Goal: Transaction & Acquisition: Purchase product/service

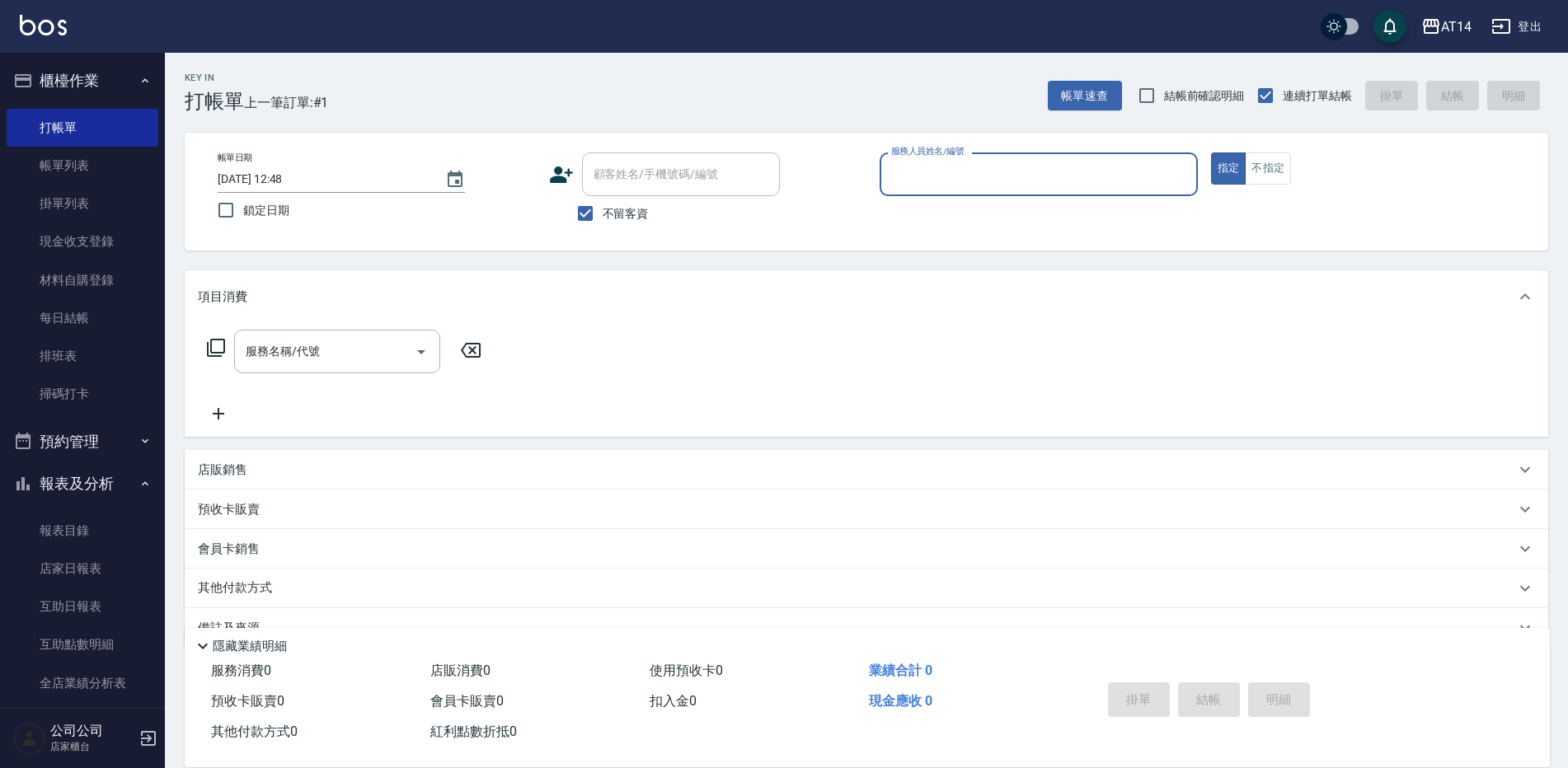
click at [31, 436] on icon "button" at bounding box center [23, 441] width 20 height 20
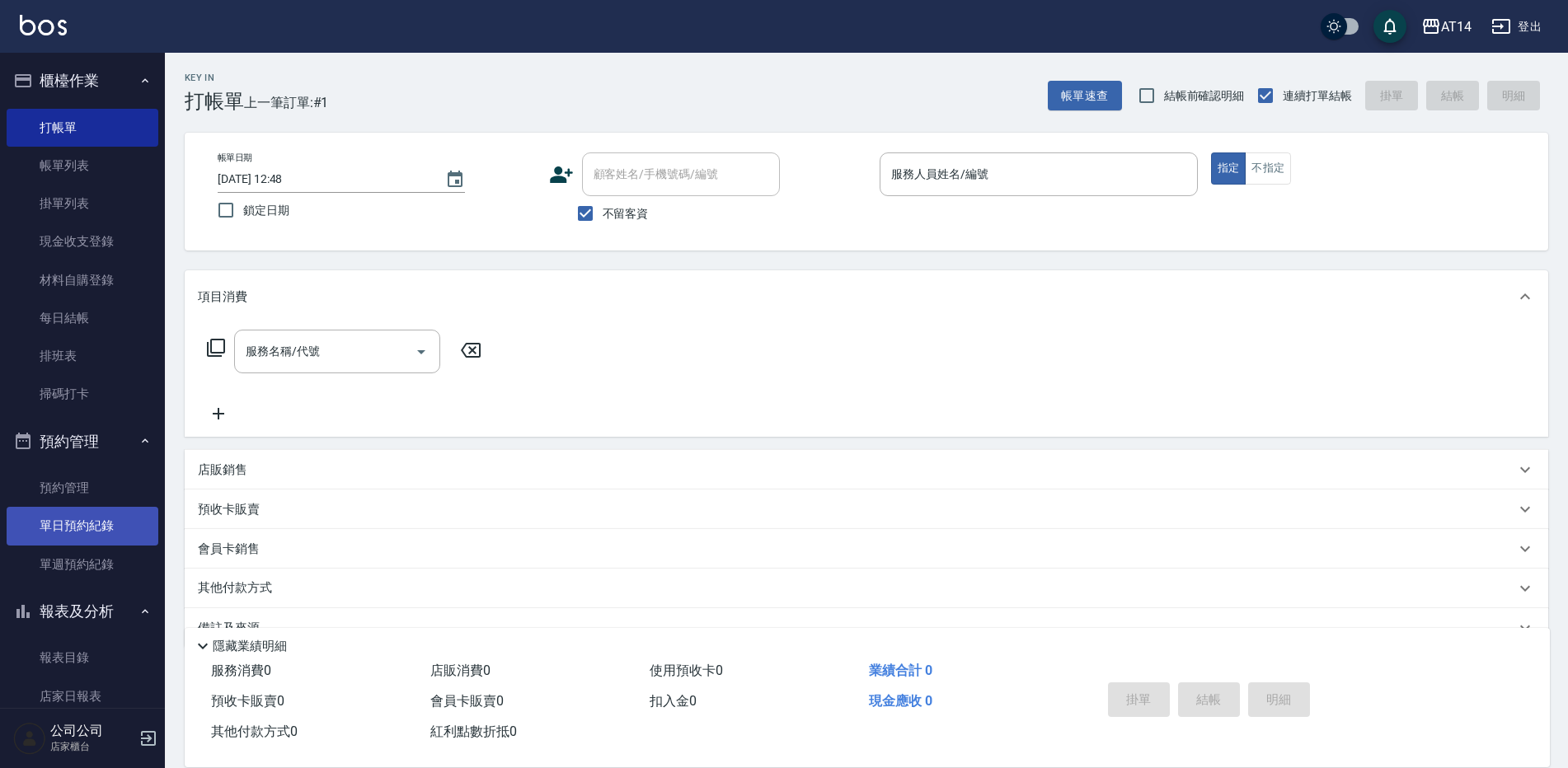
click at [134, 529] on link "單日預約紀錄" at bounding box center [82, 526] width 152 height 38
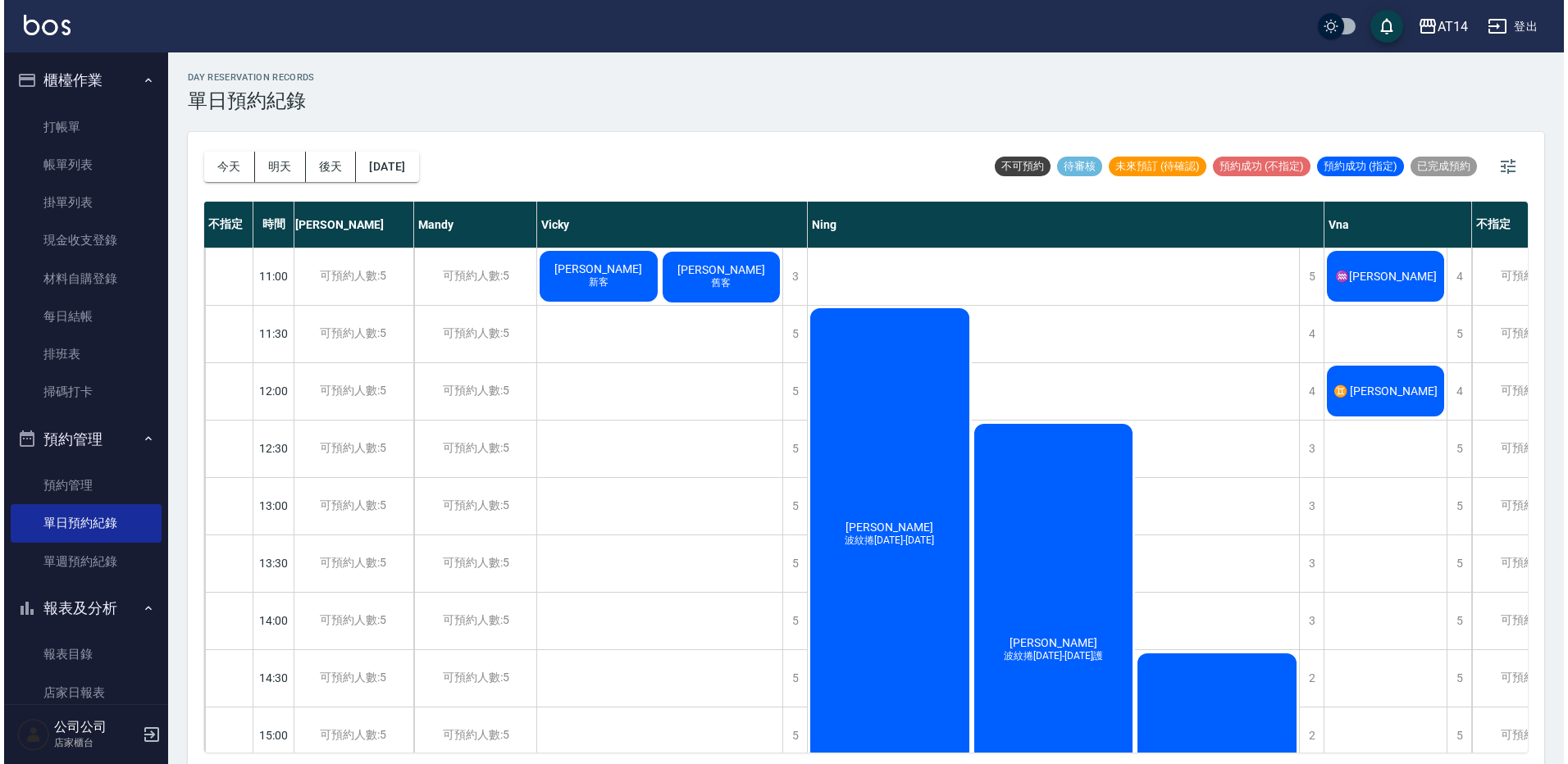
scroll to position [0, 160]
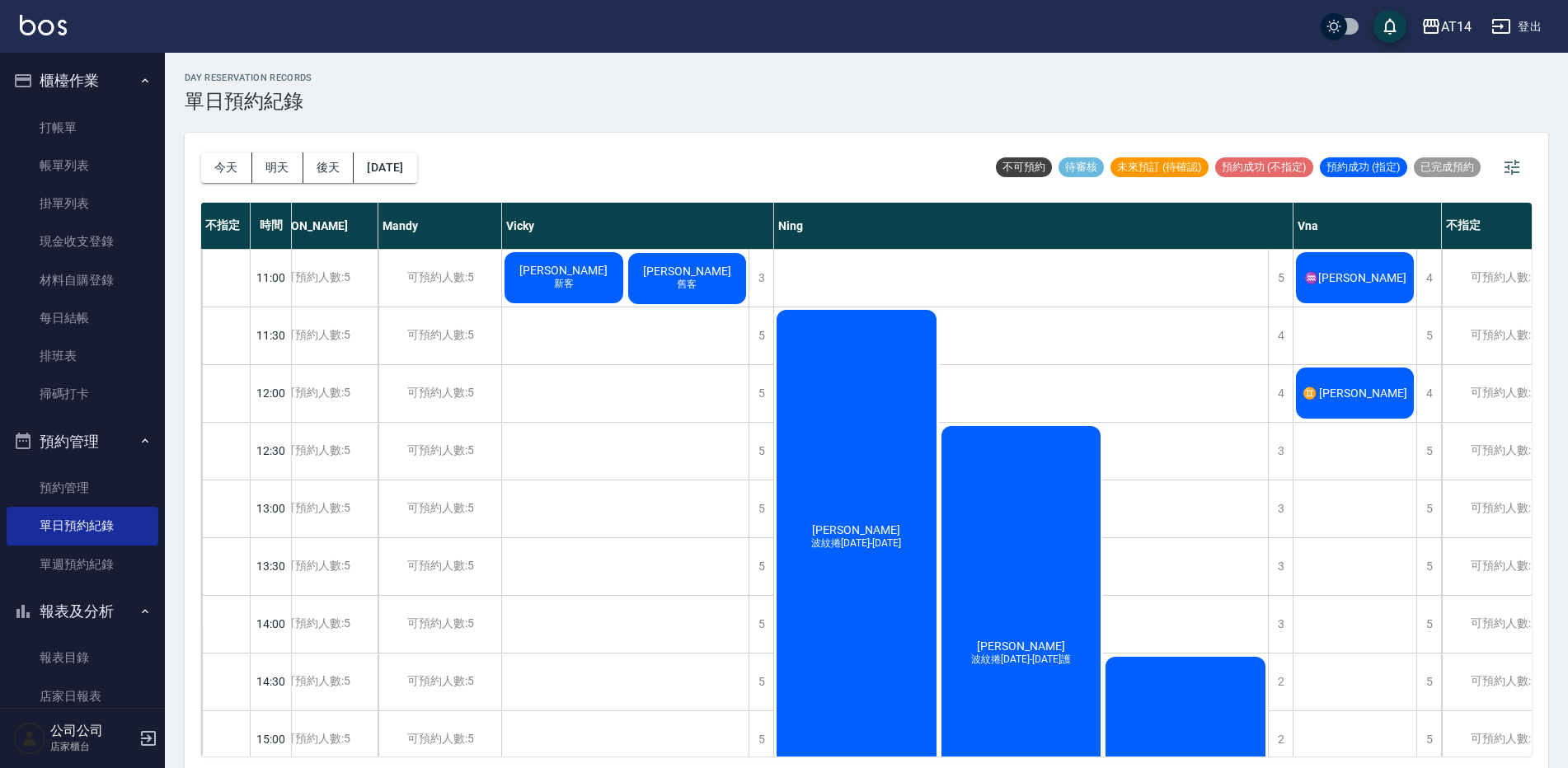
click at [1391, 282] on div "♒[PERSON_NAME]" at bounding box center [1355, 278] width 123 height 56
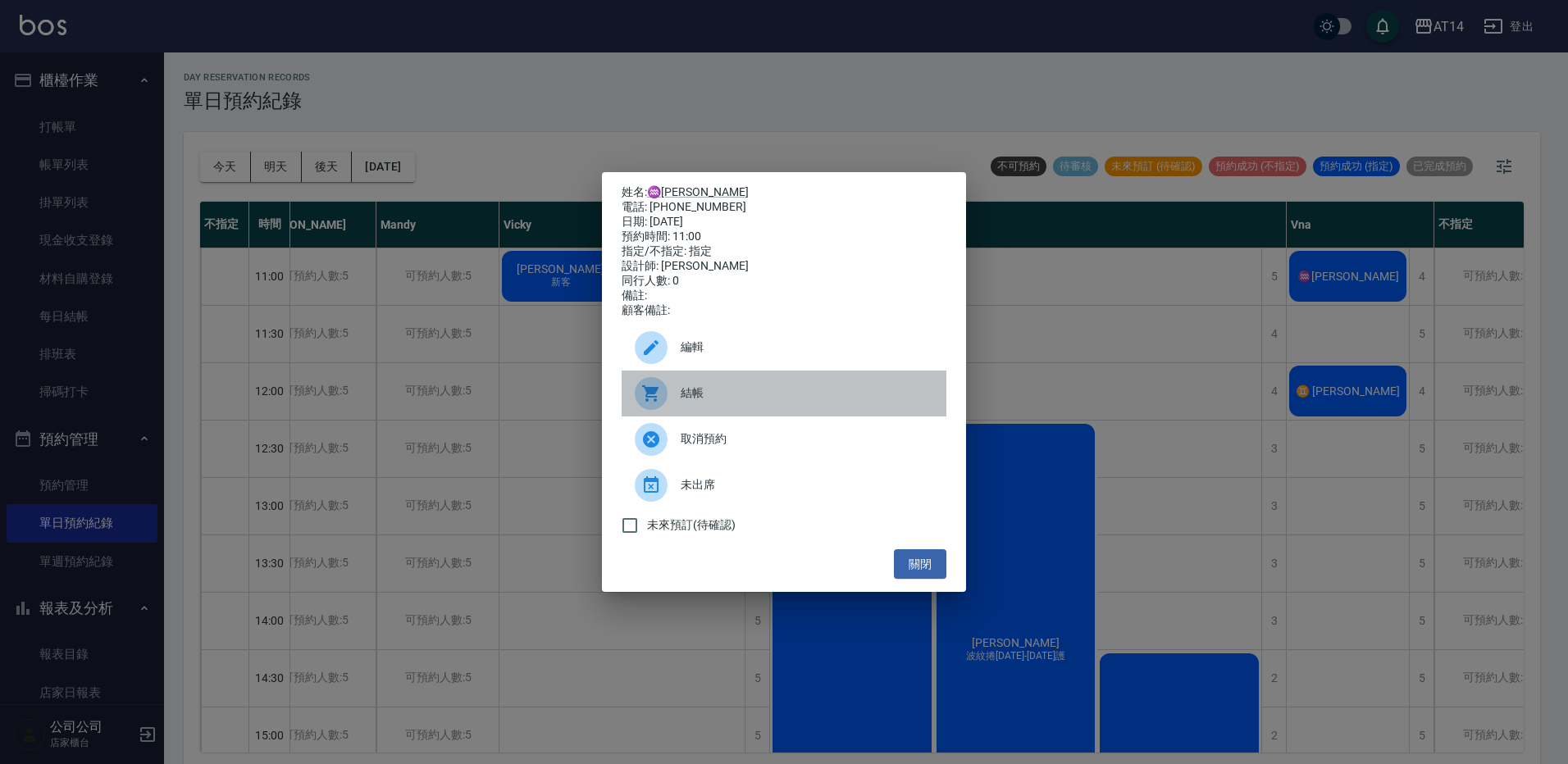
click at [797, 382] on div "結帳" at bounding box center [784, 394] width 325 height 46
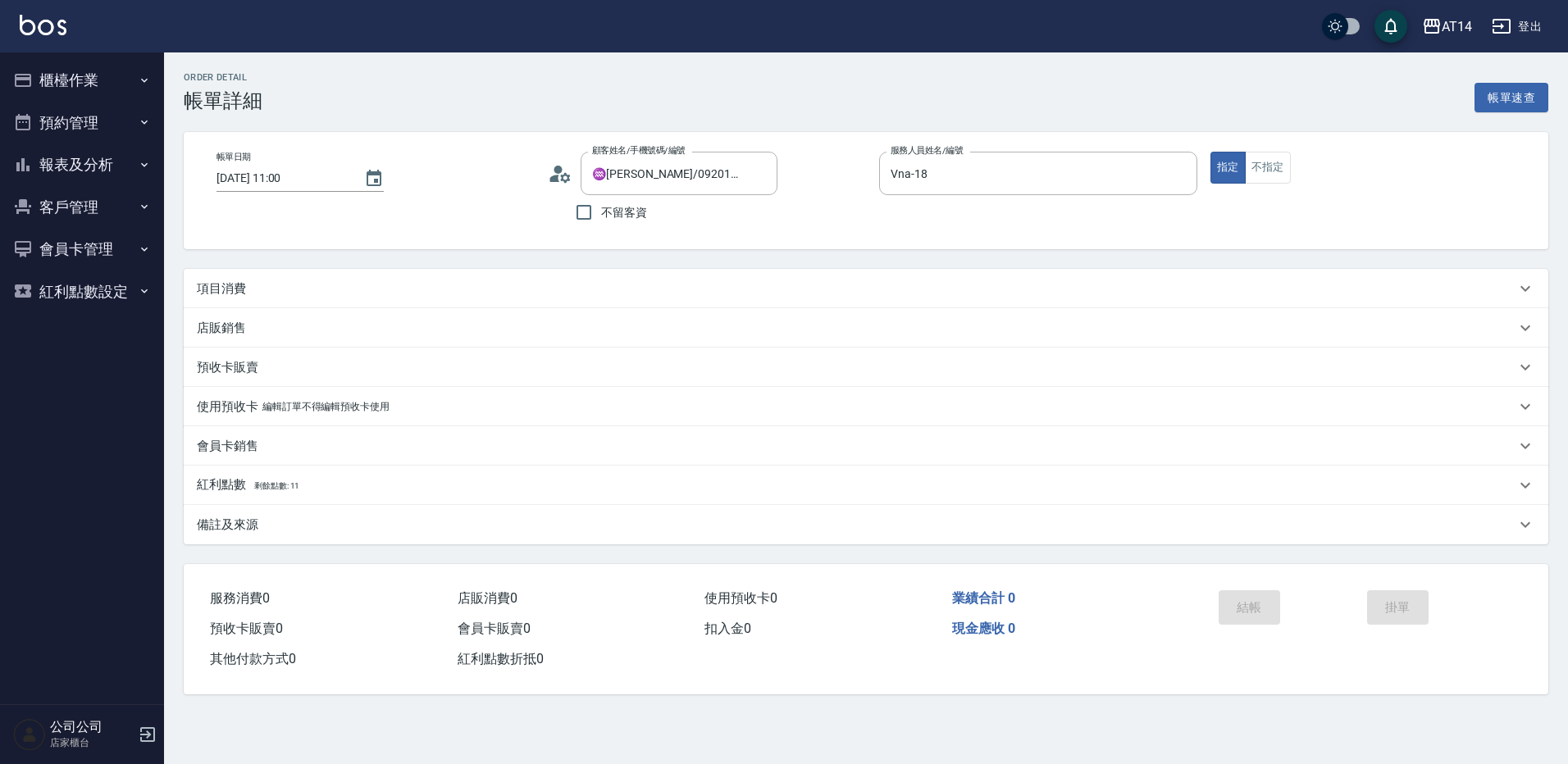
click at [432, 286] on div "項目消費" at bounding box center [856, 289] width 1319 height 17
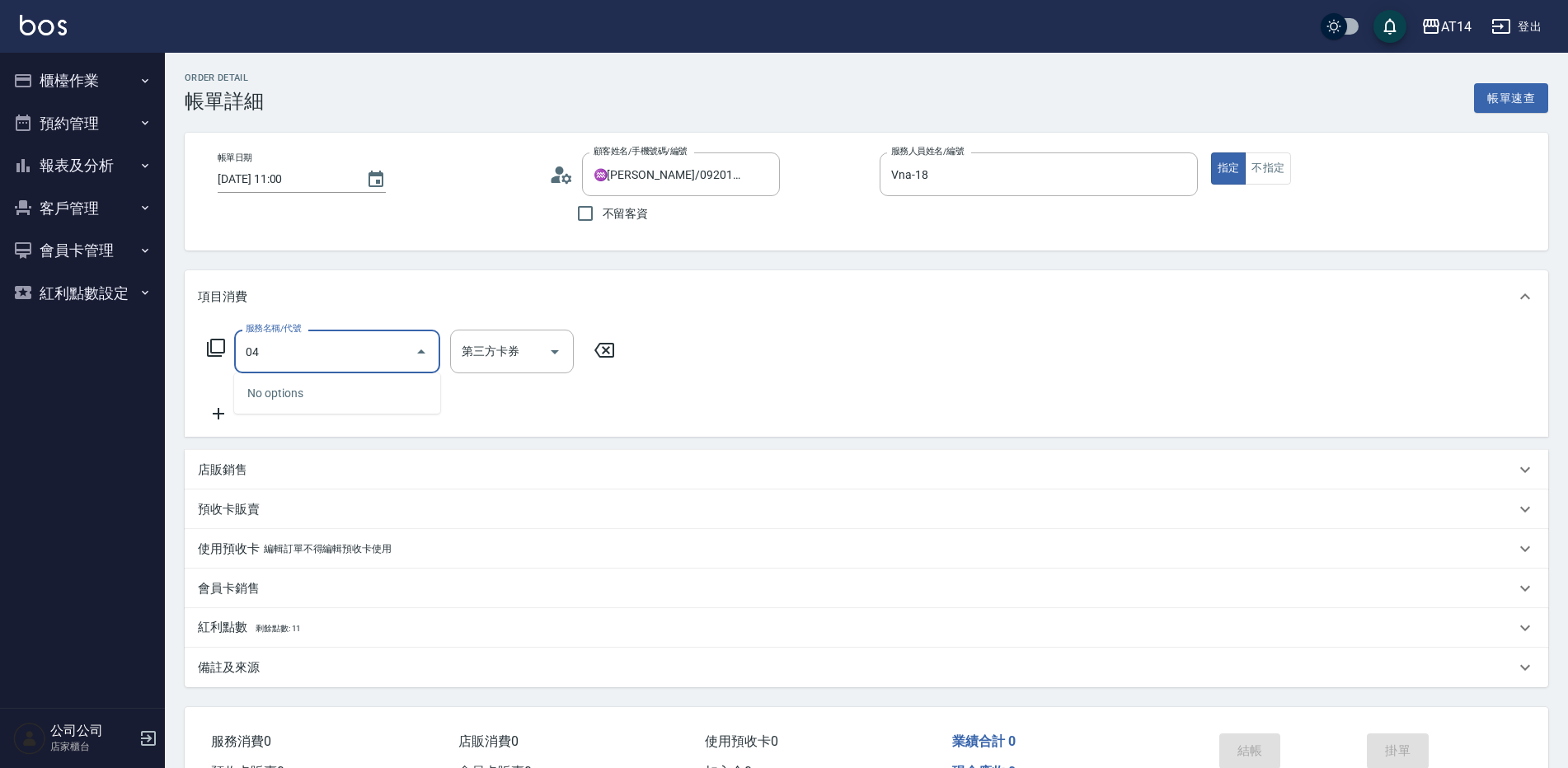
type input "041"
click at [347, 409] on ul "染髮 - 1500" at bounding box center [337, 394] width 206 height 41
click at [348, 408] on ul "染髮 - 1500" at bounding box center [337, 394] width 206 height 41
click at [354, 399] on span "染髮 - 1500" at bounding box center [337, 393] width 206 height 27
type input "3"
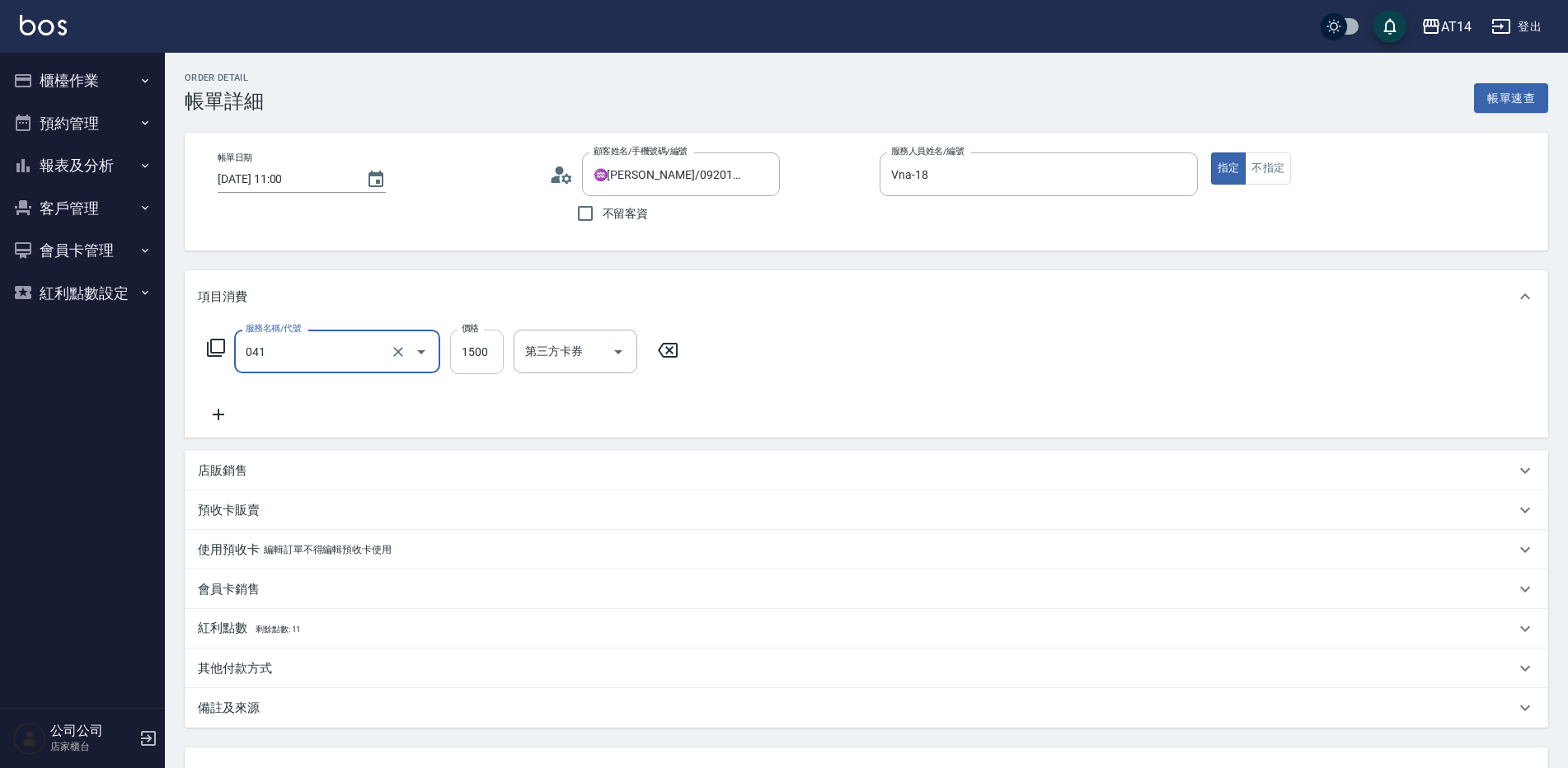
type input "染髮(041)"
click at [460, 359] on input "1500" at bounding box center [477, 352] width 54 height 44
type input "2"
type input "0"
type input "280"
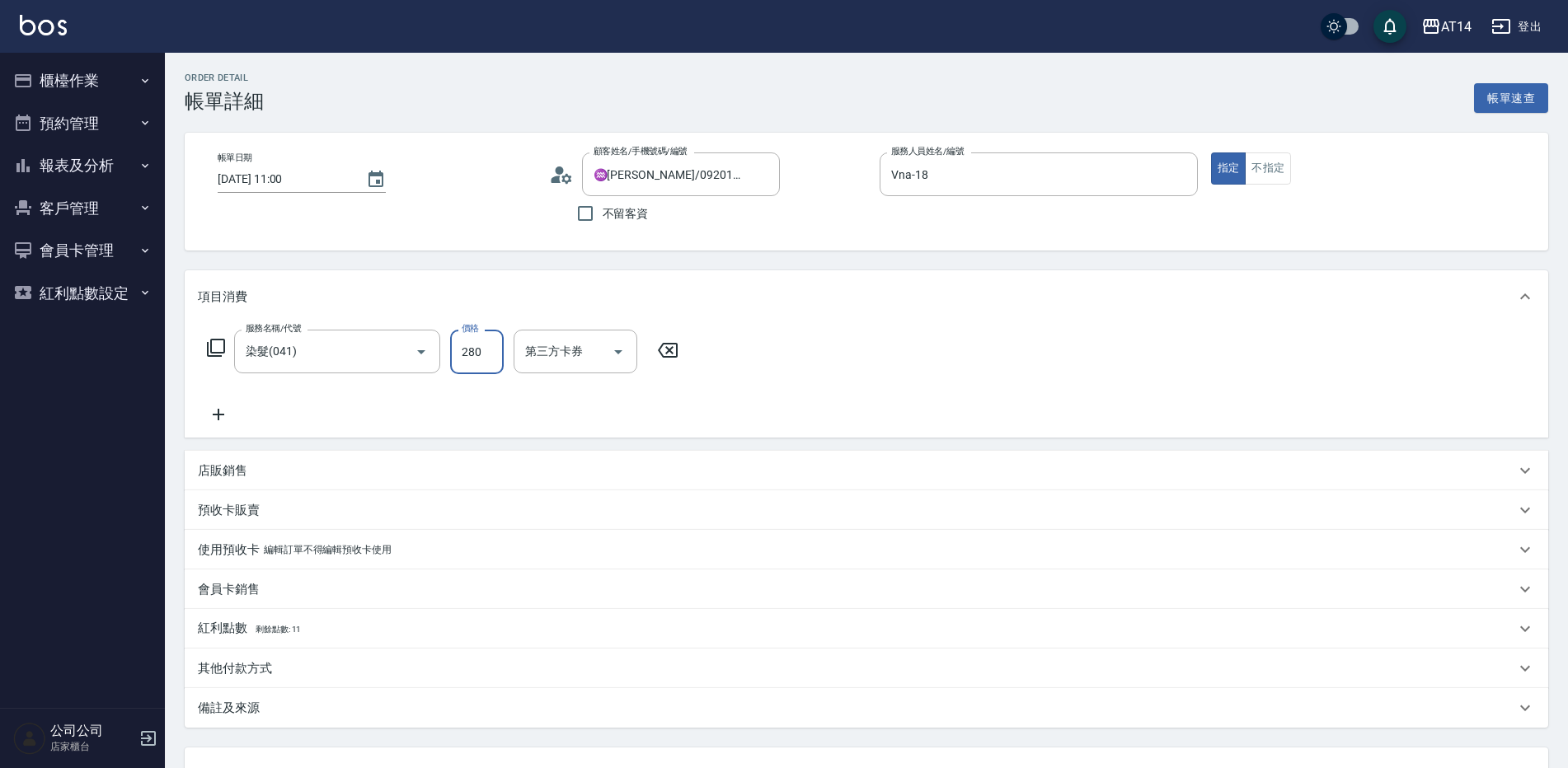
type input "1"
type input "2800"
type input "6"
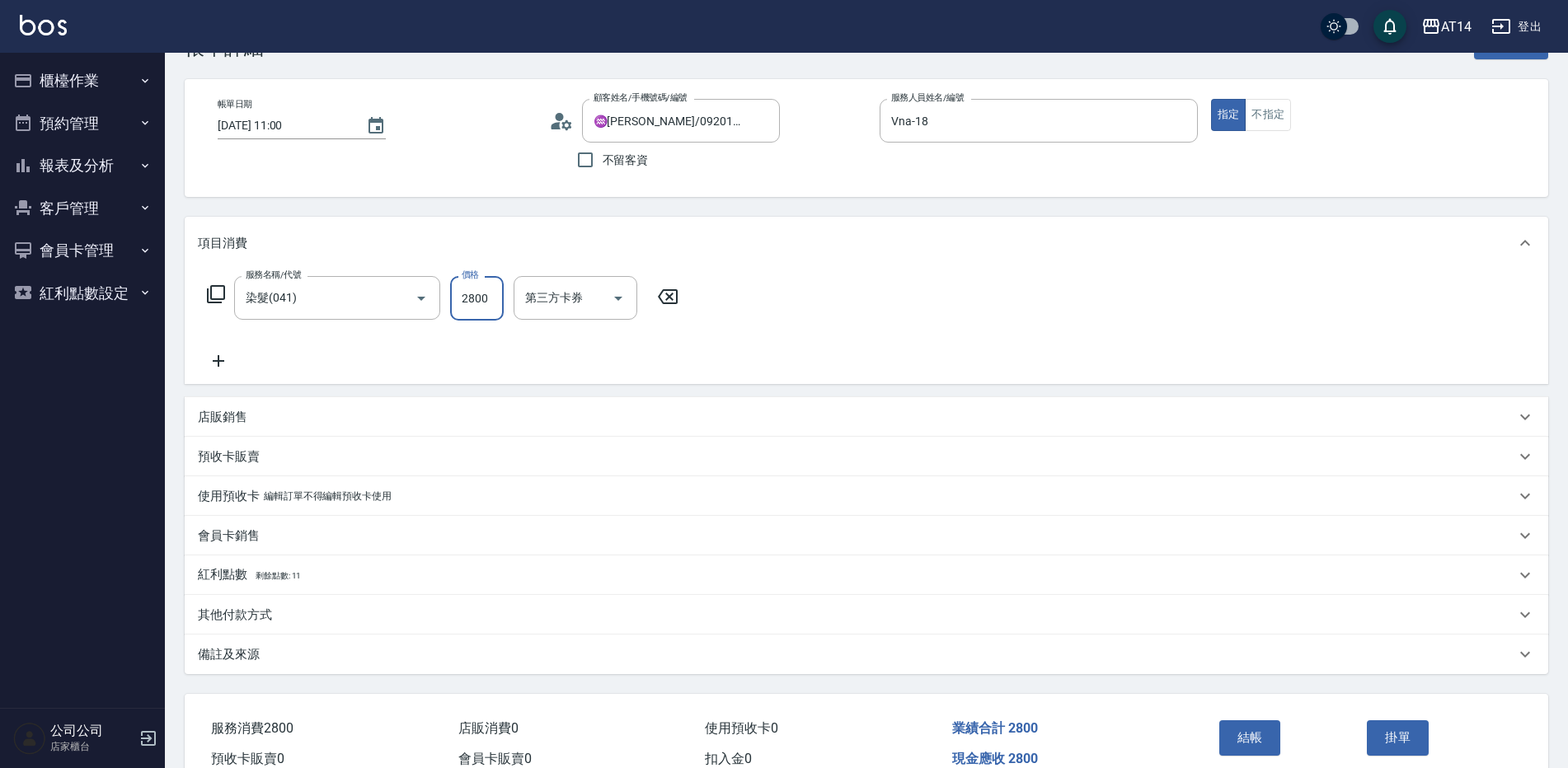
scroll to position [82, 0]
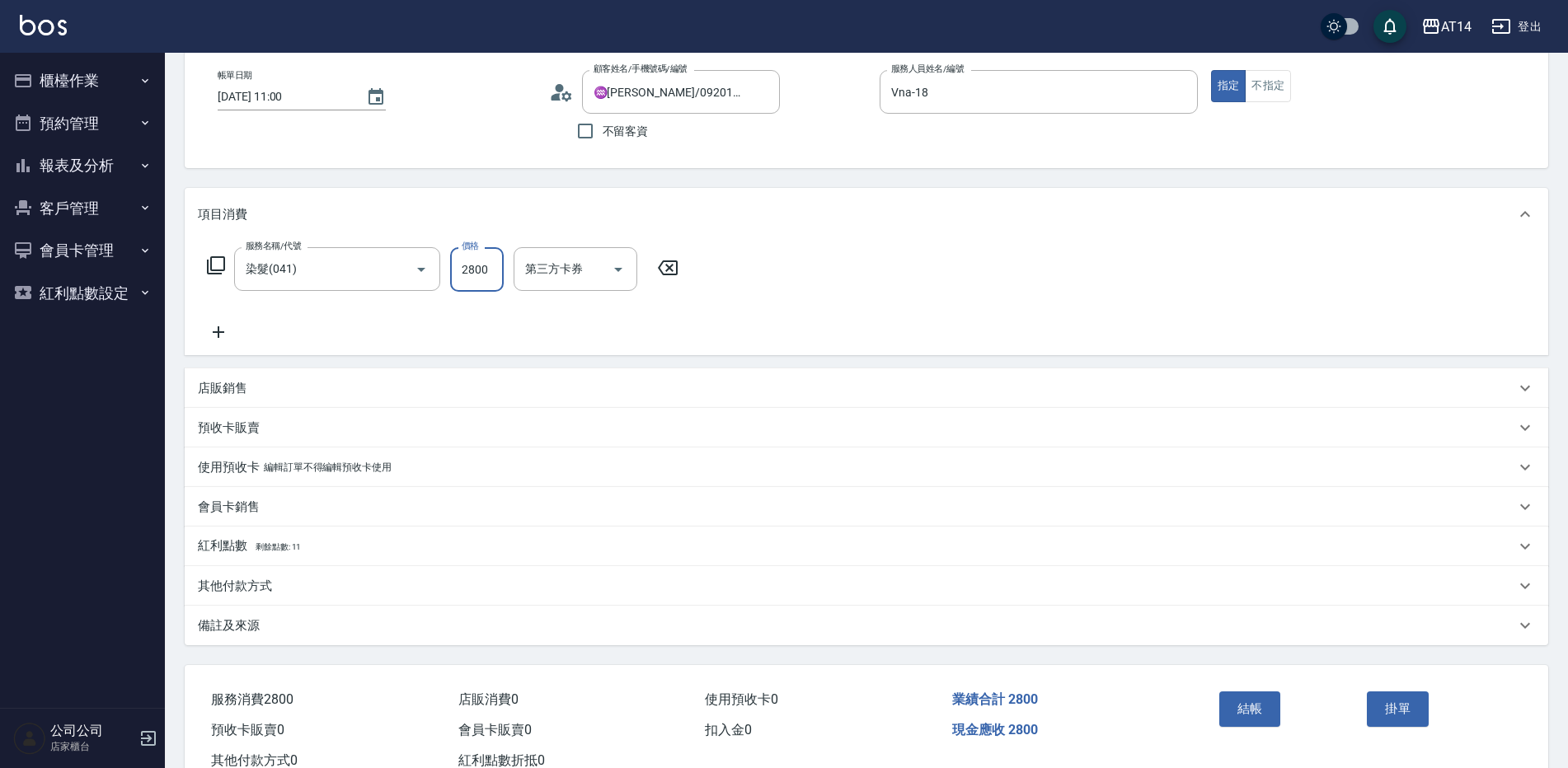
type input "2800"
click at [254, 624] on p "備註及來源" at bounding box center [228, 626] width 62 height 17
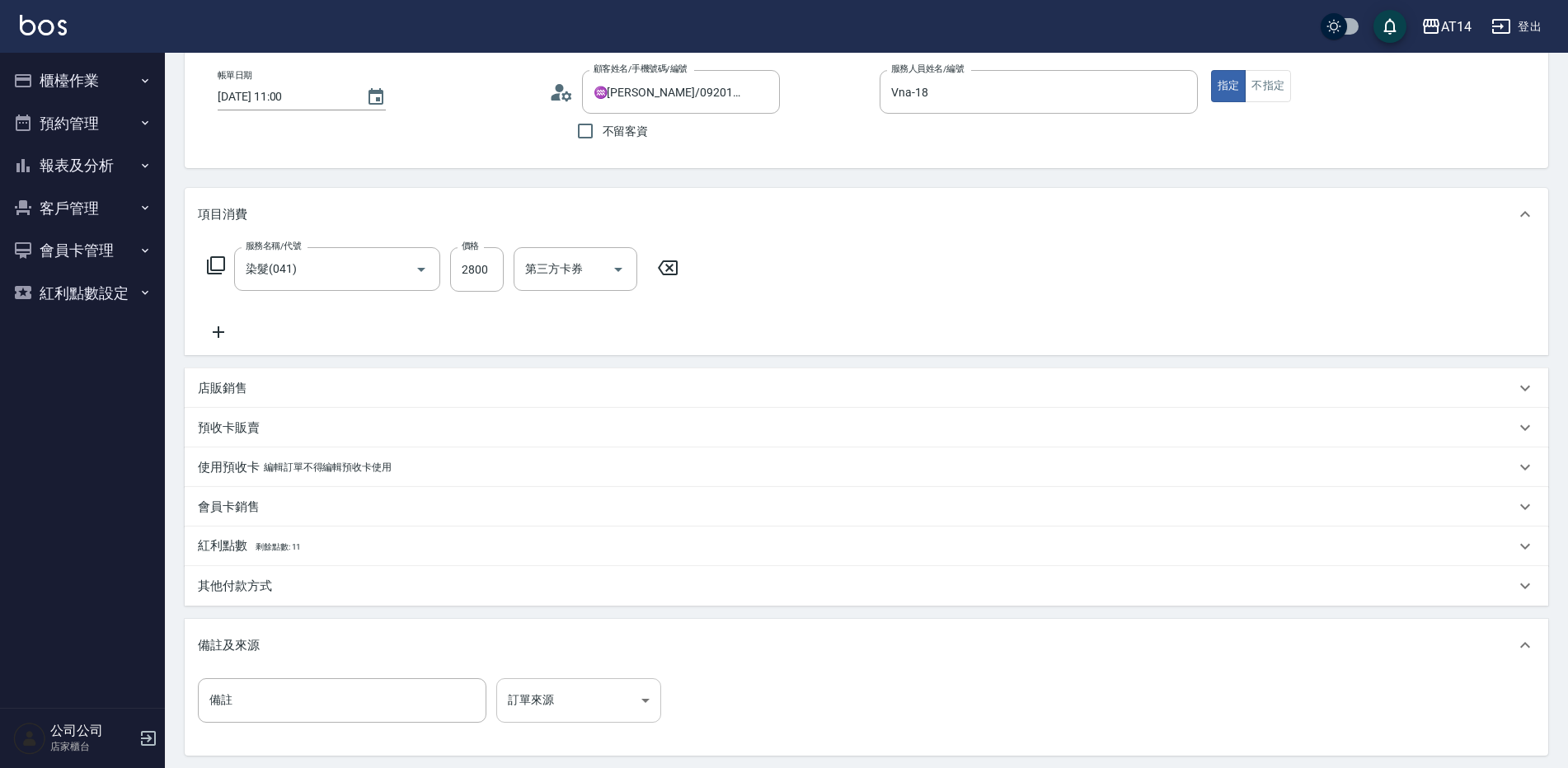
click at [646, 689] on body "AT14 登出 櫃檯作業 打帳單 帳單列表 掛單列表 現金收支登錄 材料自購登錄 每日結帳 排班表 掃碼打卡 預約管理 預約管理 單日預約紀錄 單週預約紀錄 …" at bounding box center [784, 422] width 1568 height 1009
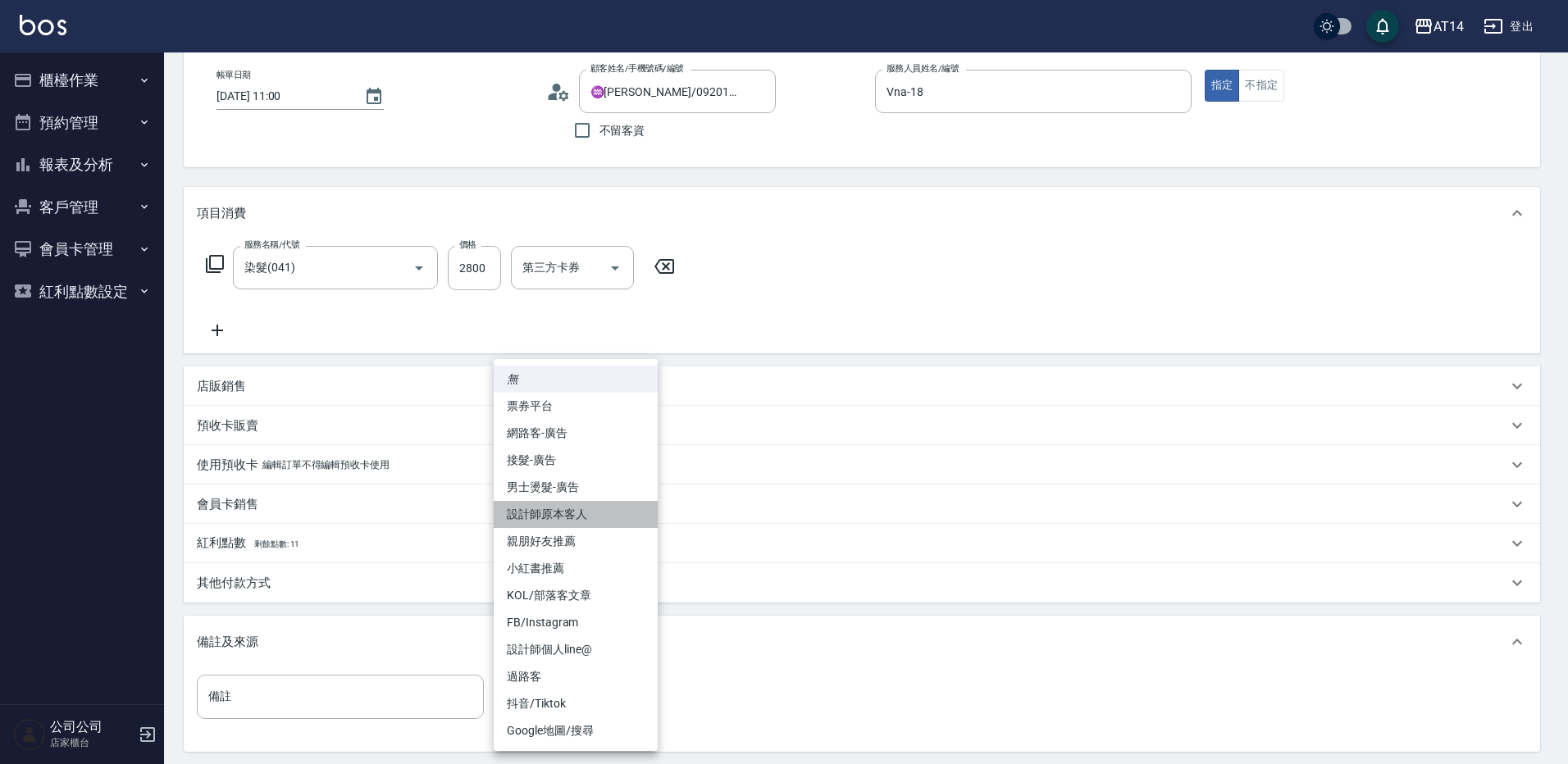
click at [599, 521] on li "設計師原本客人" at bounding box center [576, 515] width 164 height 27
type input "設計師原本客人"
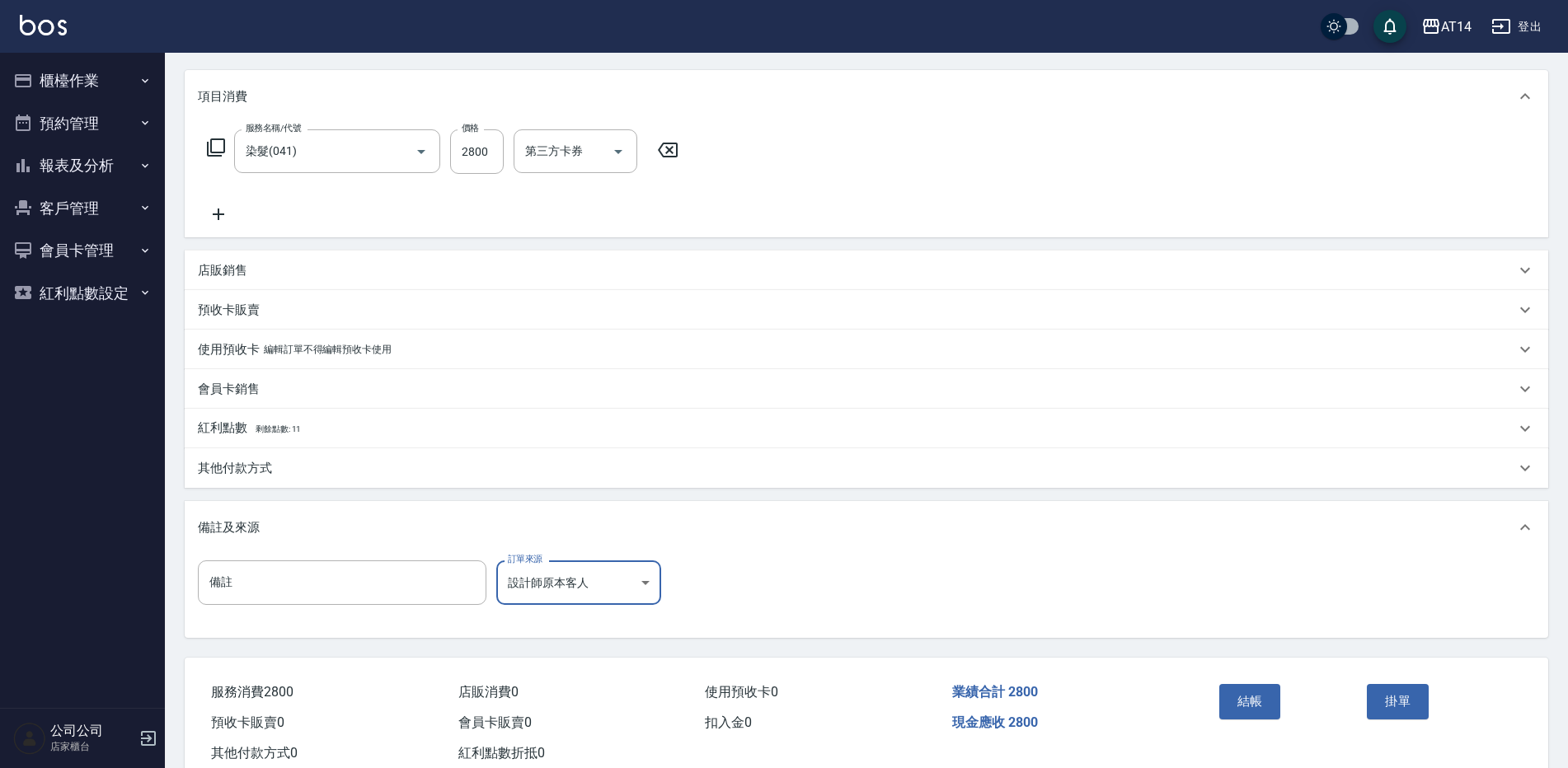
scroll to position [248, 0]
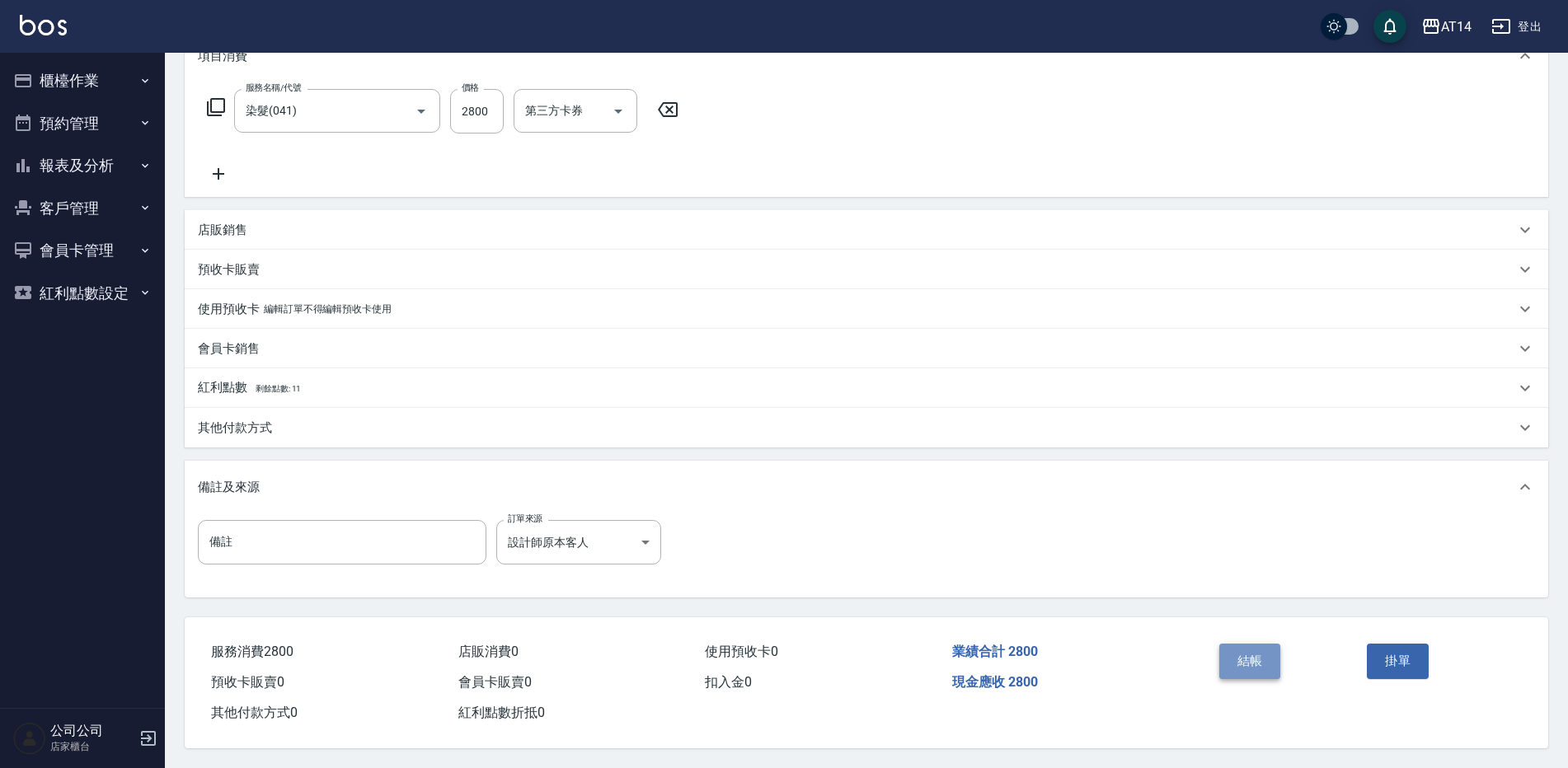
click at [1261, 654] on button "結帳" at bounding box center [1249, 661] width 62 height 35
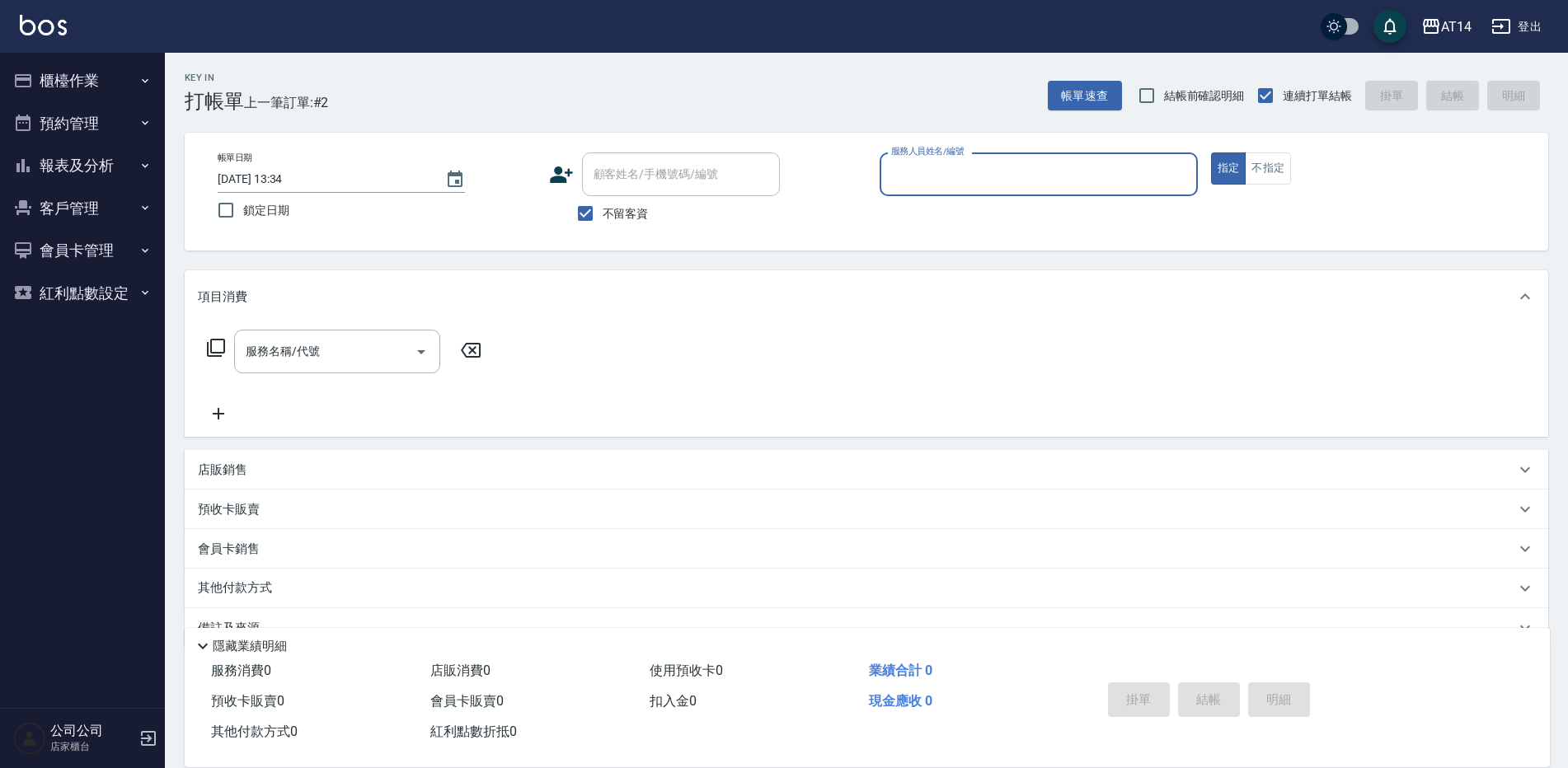
click at [114, 111] on button "預約管理" at bounding box center [82, 123] width 152 height 42
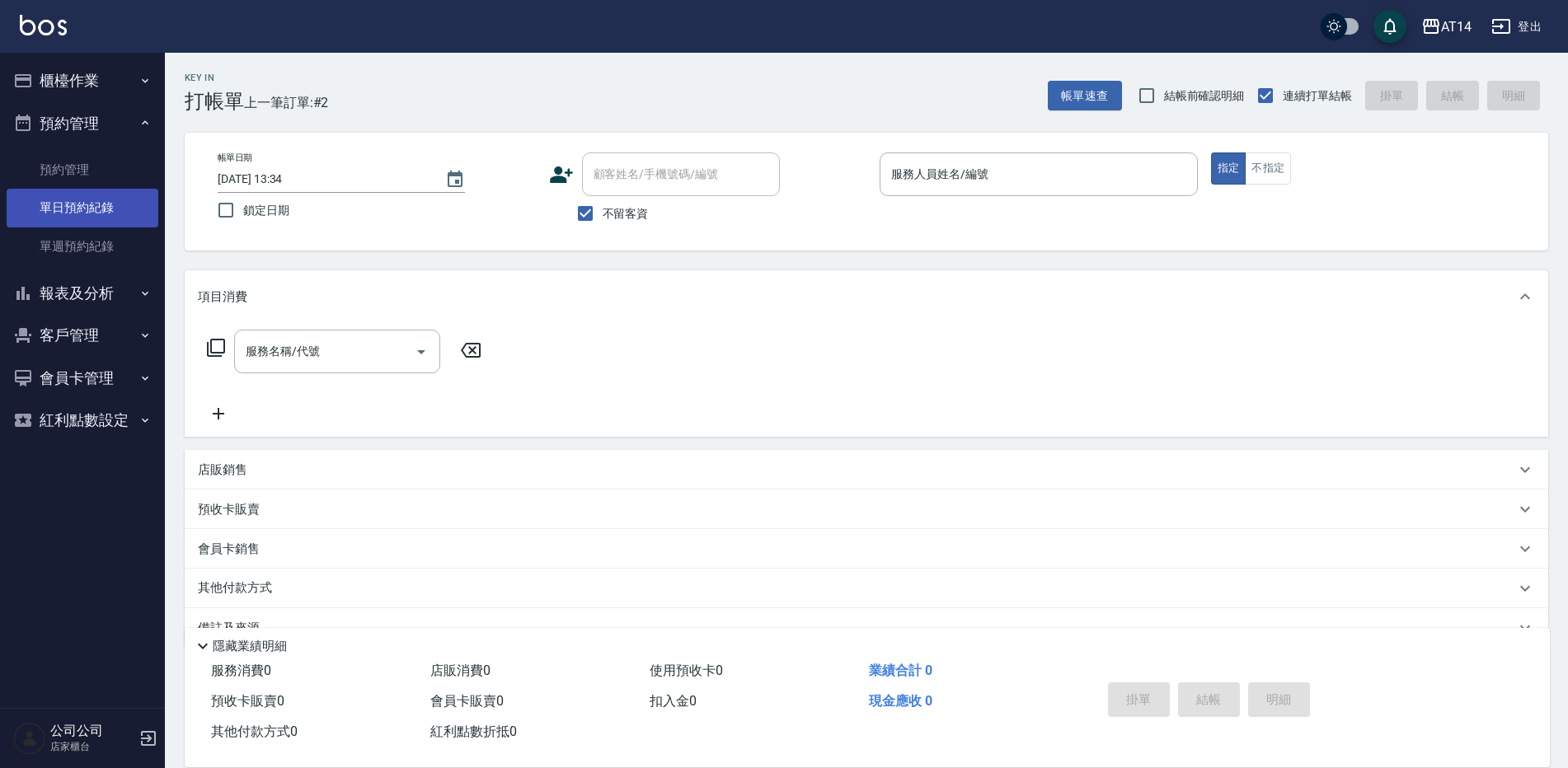
click at [95, 208] on link "單日預約紀錄" at bounding box center [82, 207] width 152 height 38
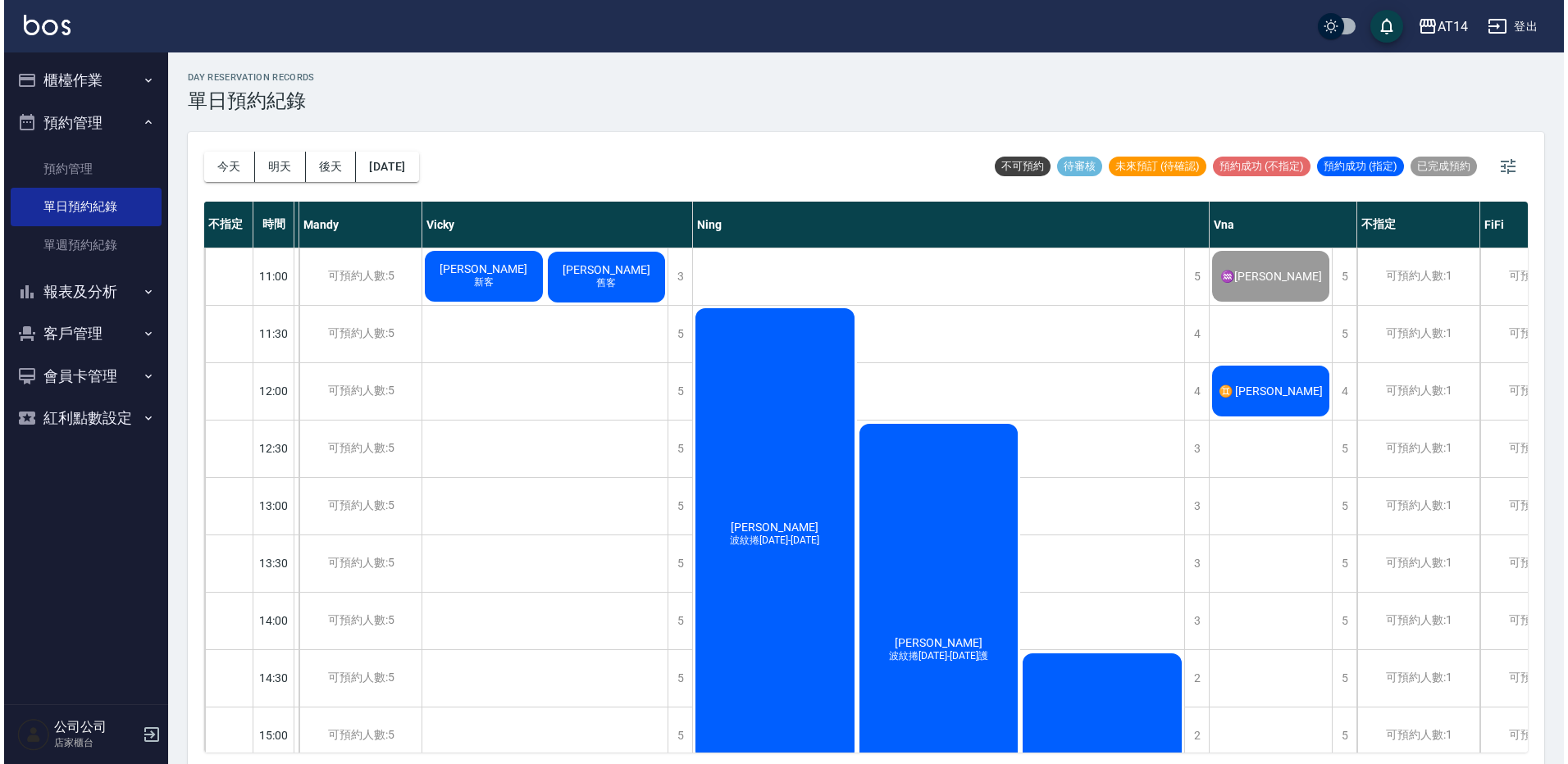
scroll to position [0, 244]
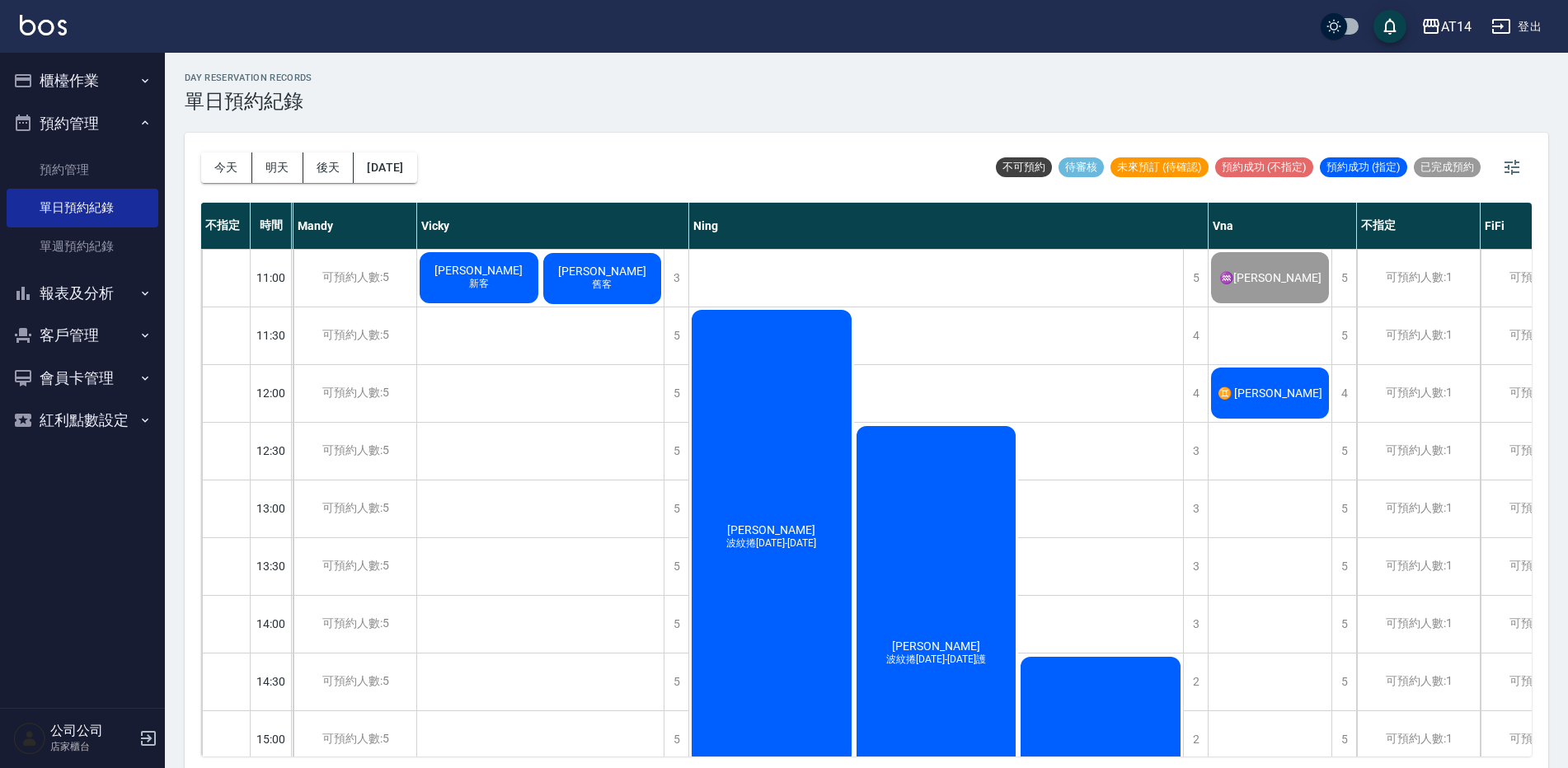
click at [1306, 399] on div "♊ [PERSON_NAME]" at bounding box center [1270, 393] width 123 height 56
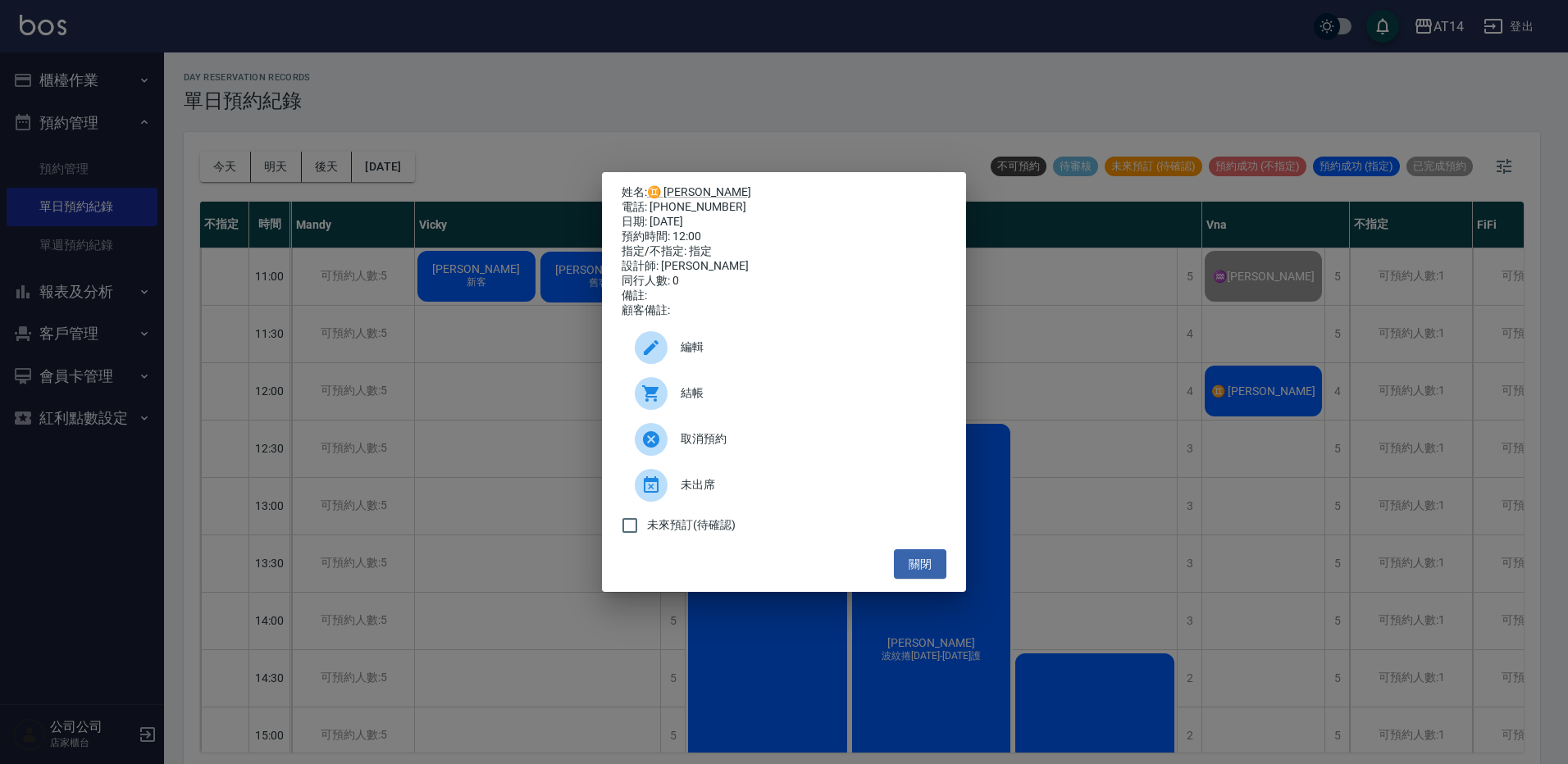
click at [809, 395] on span "結帳" at bounding box center [806, 393] width 253 height 17
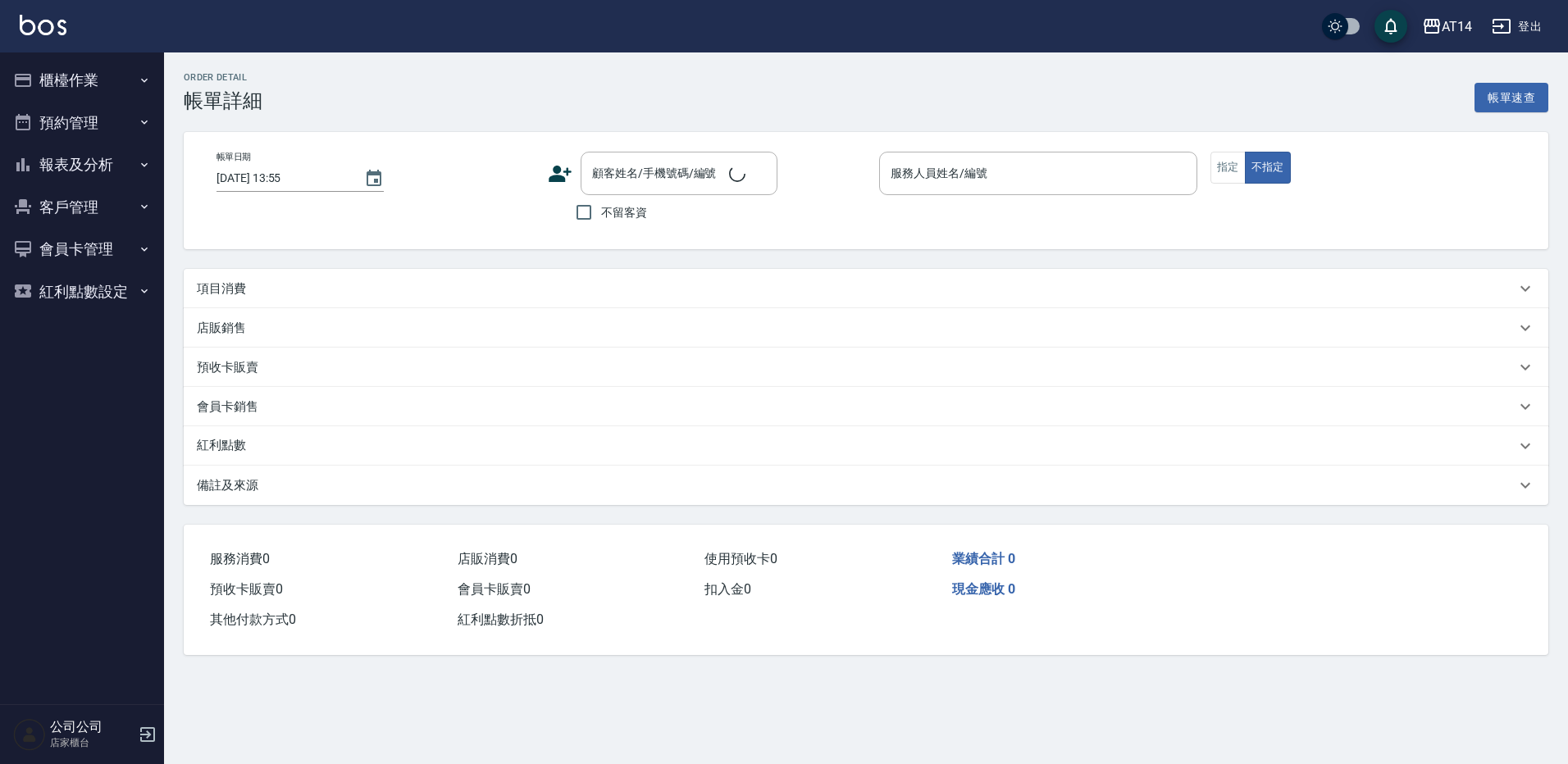
type input "[DATE] 12:00"
type input "Vna-18"
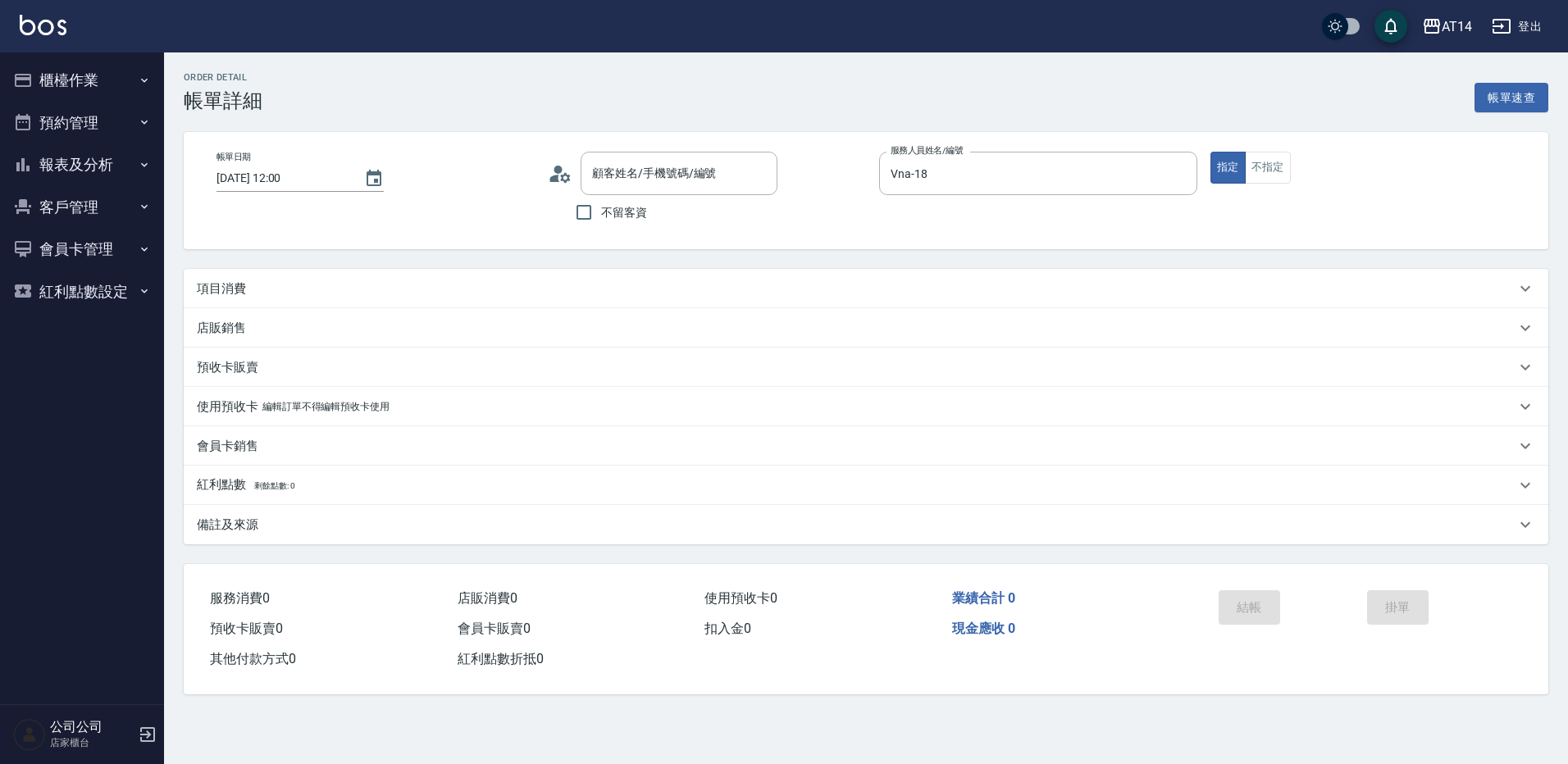
type input "♊ [PERSON_NAME]/0981221071/"
click at [354, 270] on div "項目消費" at bounding box center [866, 288] width 1365 height 40
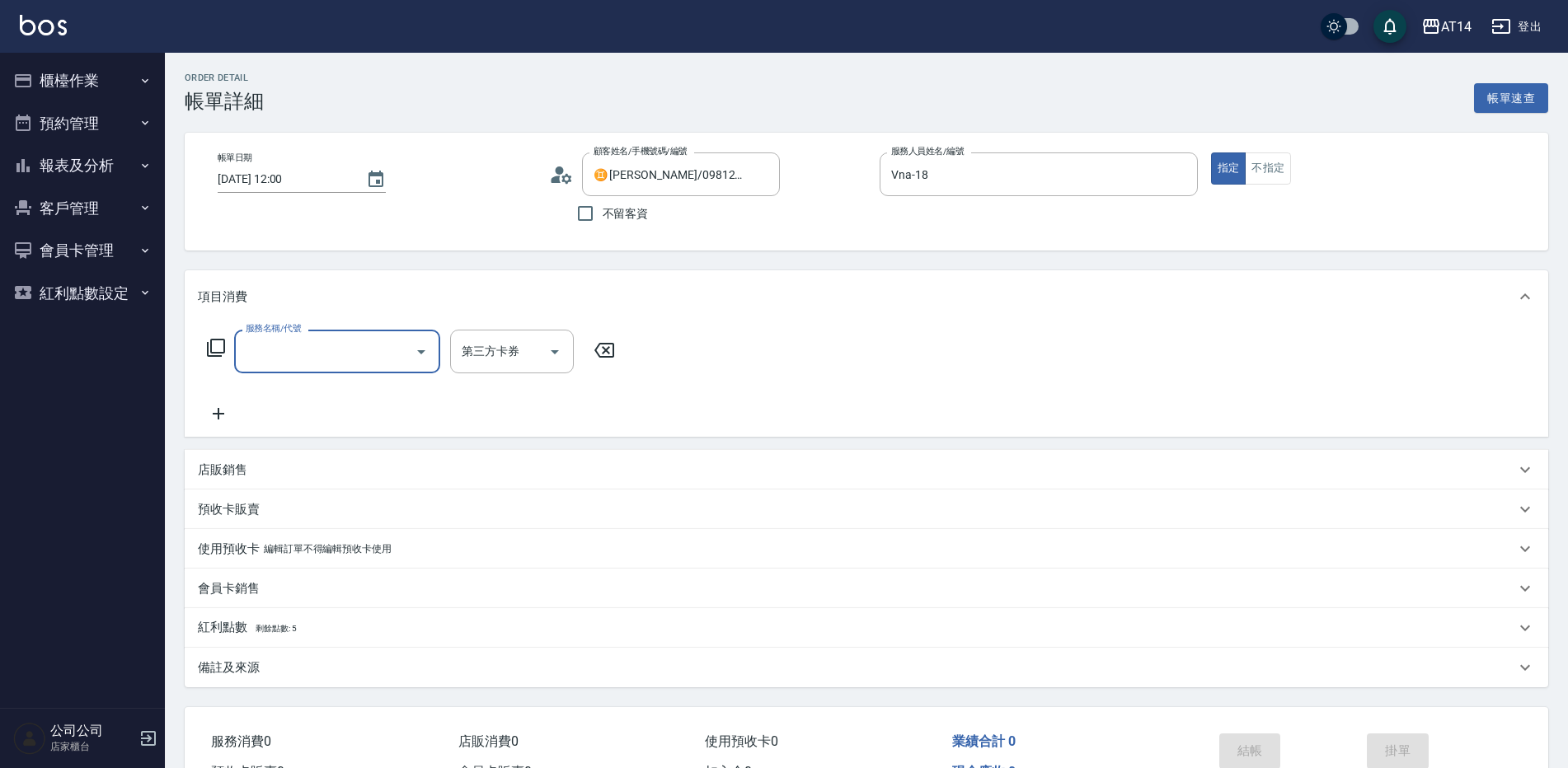
click at [323, 348] on input "服務名稱/代號" at bounding box center [324, 352] width 166 height 29
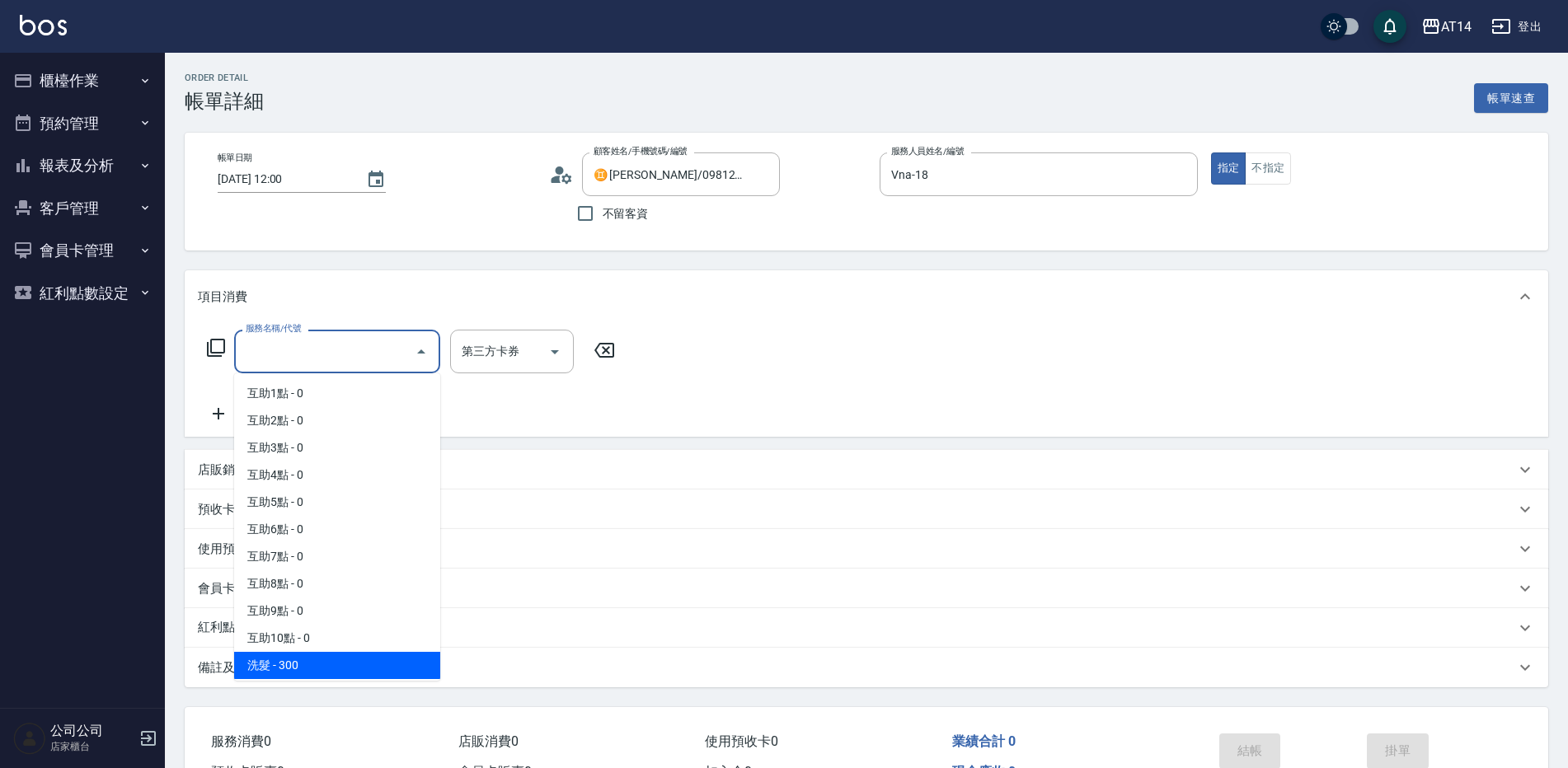
click at [266, 669] on span "洗髮 - 300" at bounding box center [337, 666] width 206 height 27
type input "1"
type input "洗髮(011)"
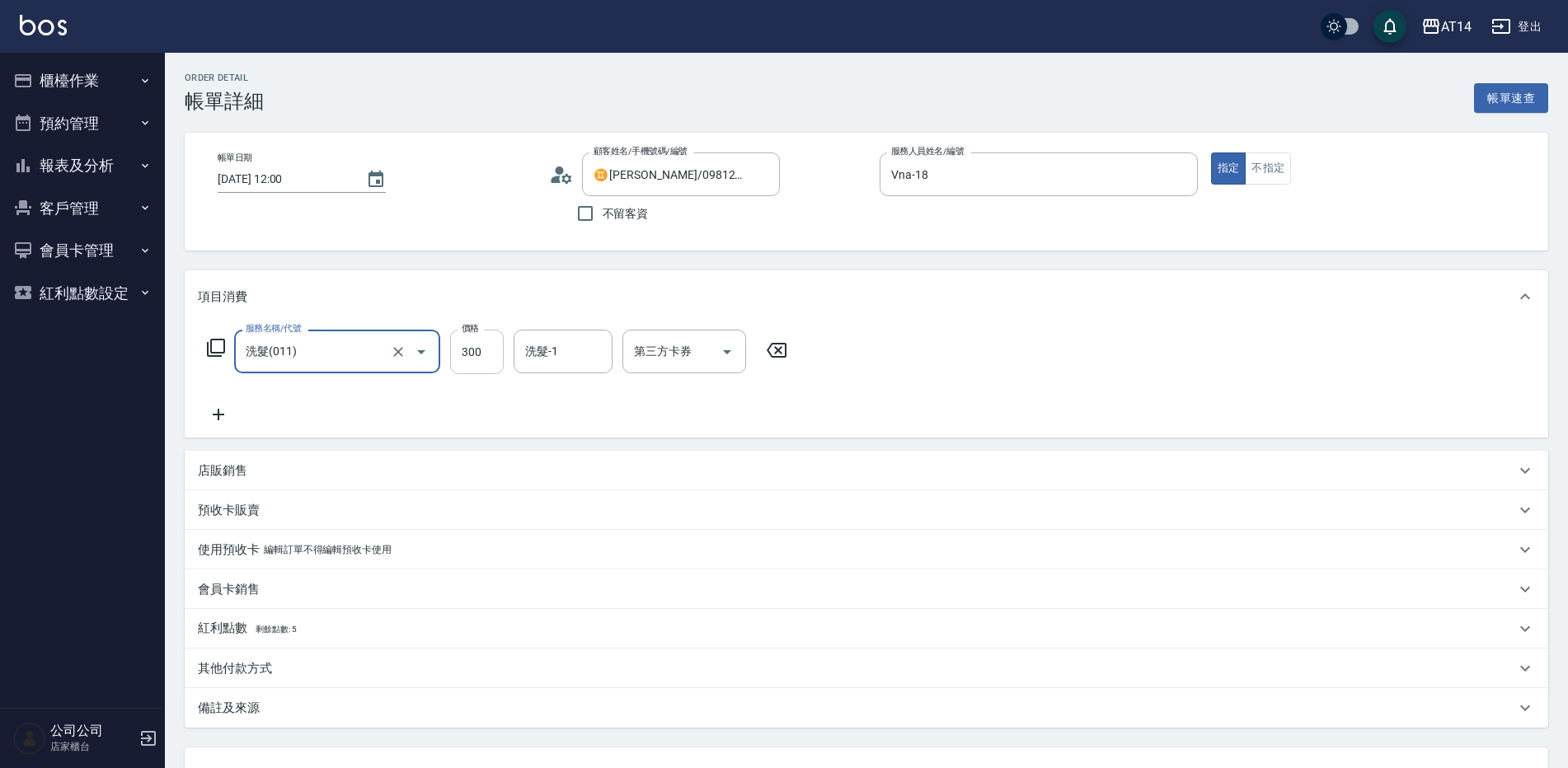
click at [500, 338] on input "300" at bounding box center [477, 352] width 54 height 44
type input "5"
type input "0"
type input "50"
type input "1"
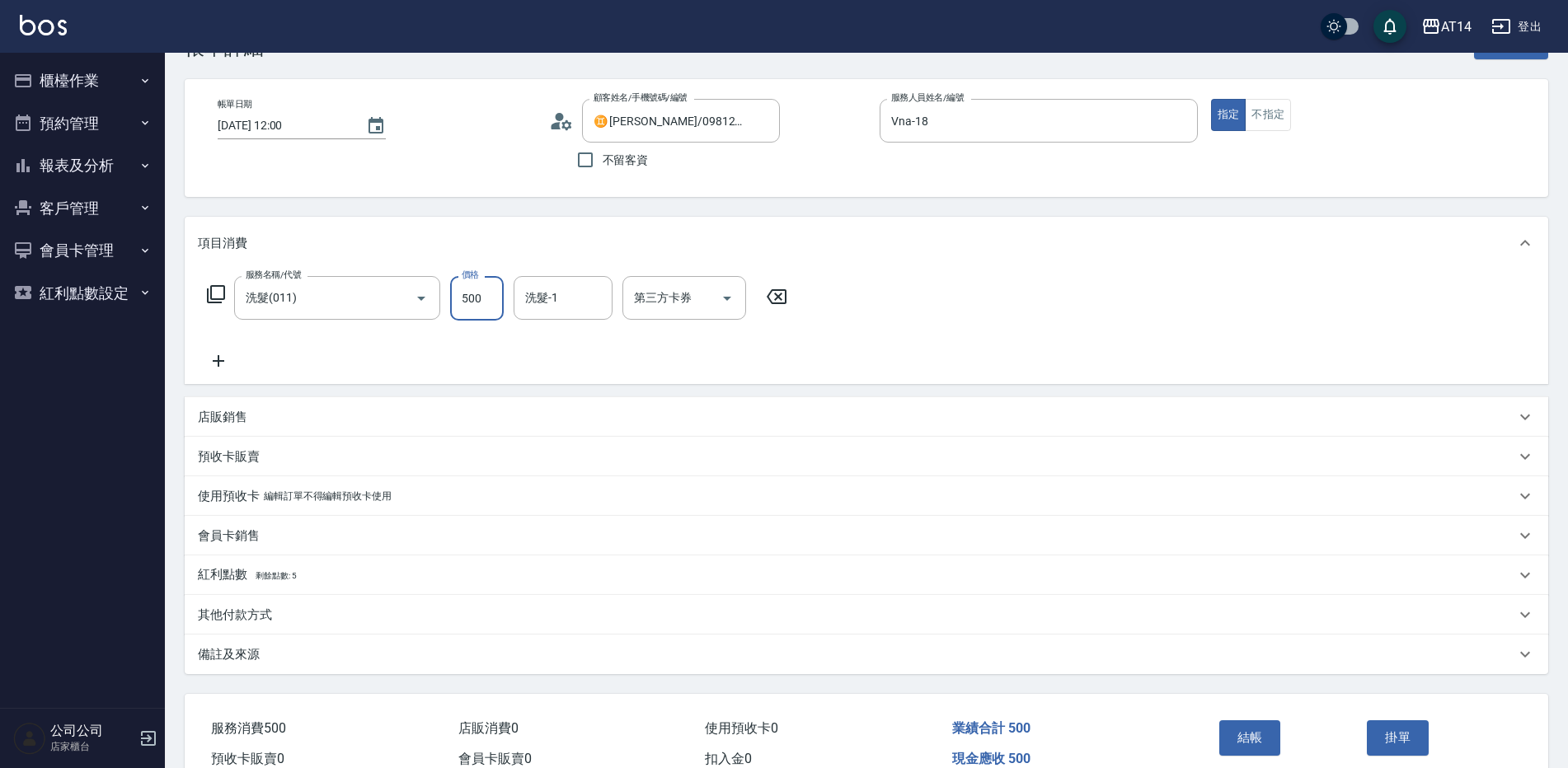
scroll to position [82, 0]
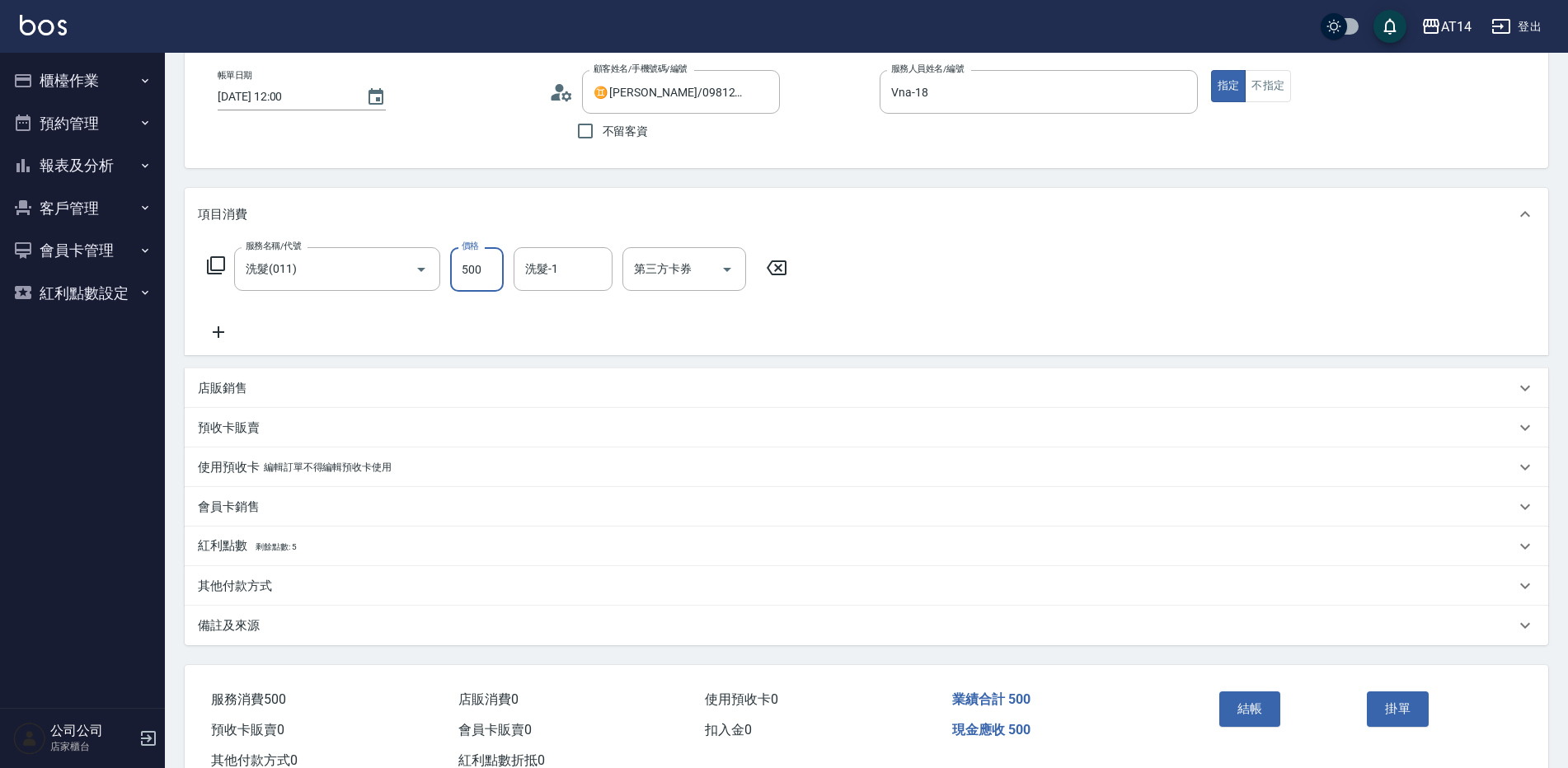
type input "500"
click at [425, 621] on div "備註及來源" at bounding box center [856, 626] width 1317 height 17
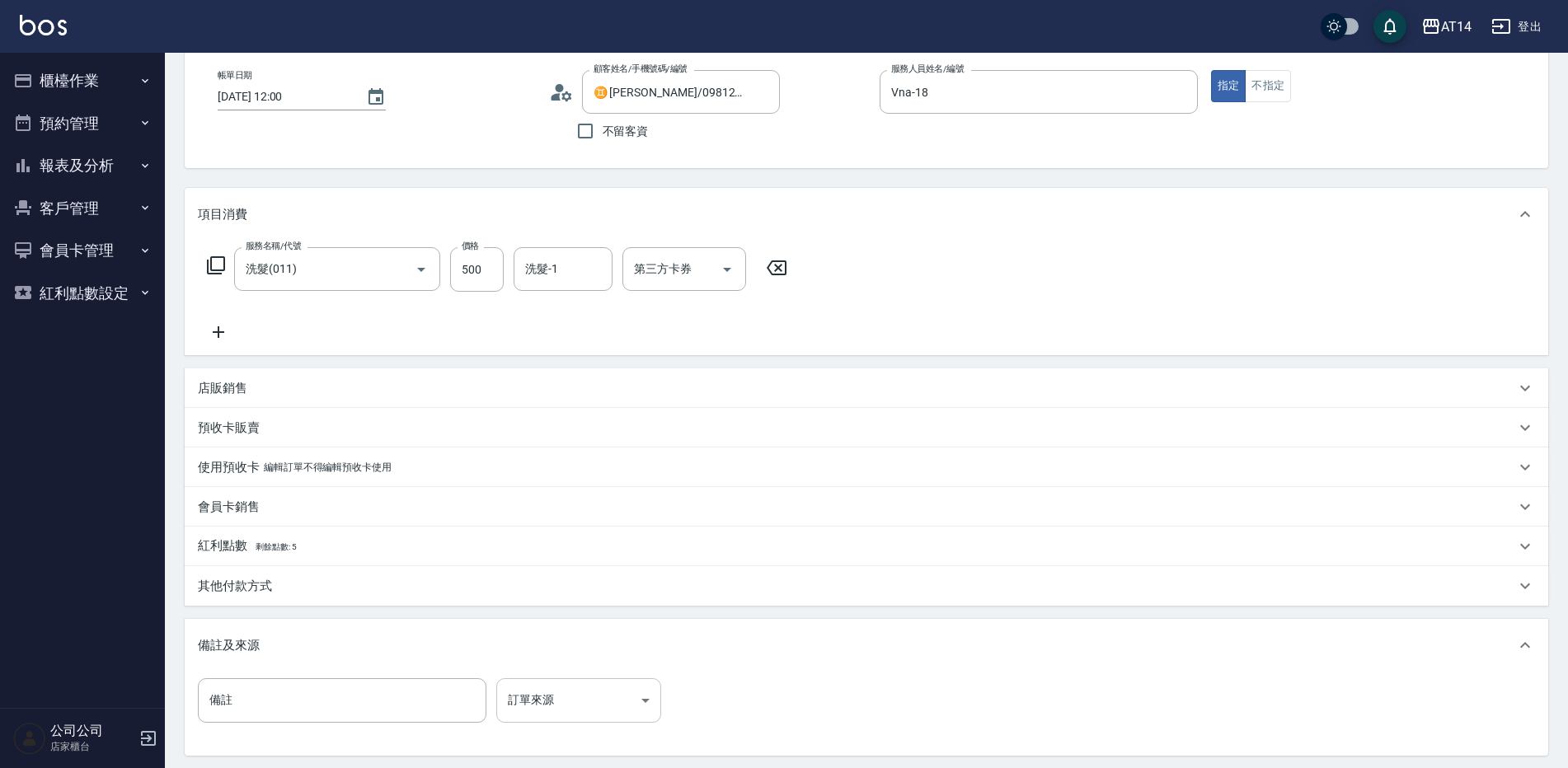
click at [625, 687] on body "AT14 登出 櫃檯作業 打帳單 帳單列表 掛單列表 現金收支登錄 材料自購登錄 每日結帳 排班表 掃碼打卡 預約管理 預約管理 單日預約紀錄 單週預約紀錄 …" at bounding box center [784, 422] width 1568 height 1009
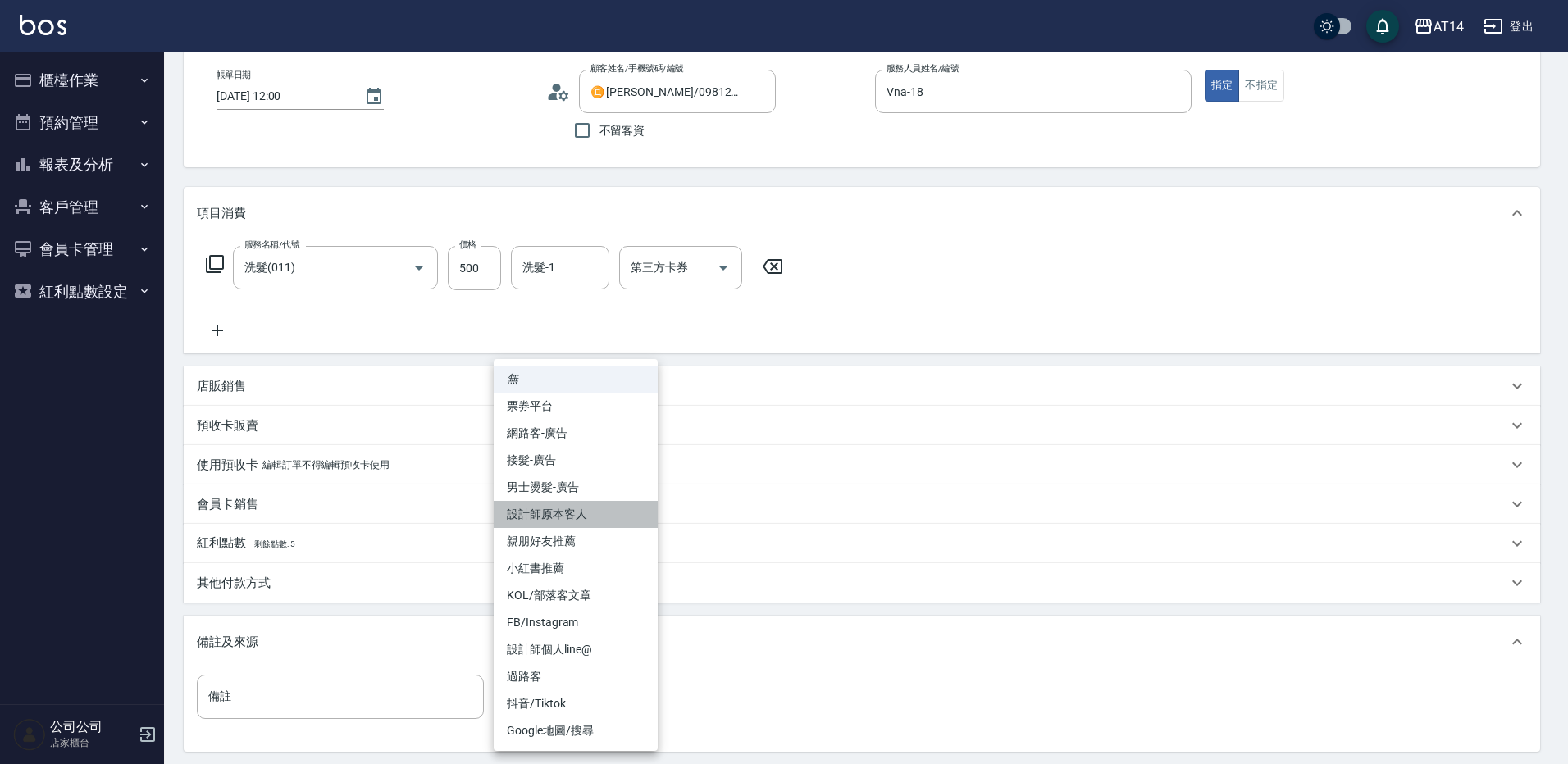
click at [598, 507] on li "設計師原本客人" at bounding box center [576, 515] width 164 height 27
type input "設計師原本客人"
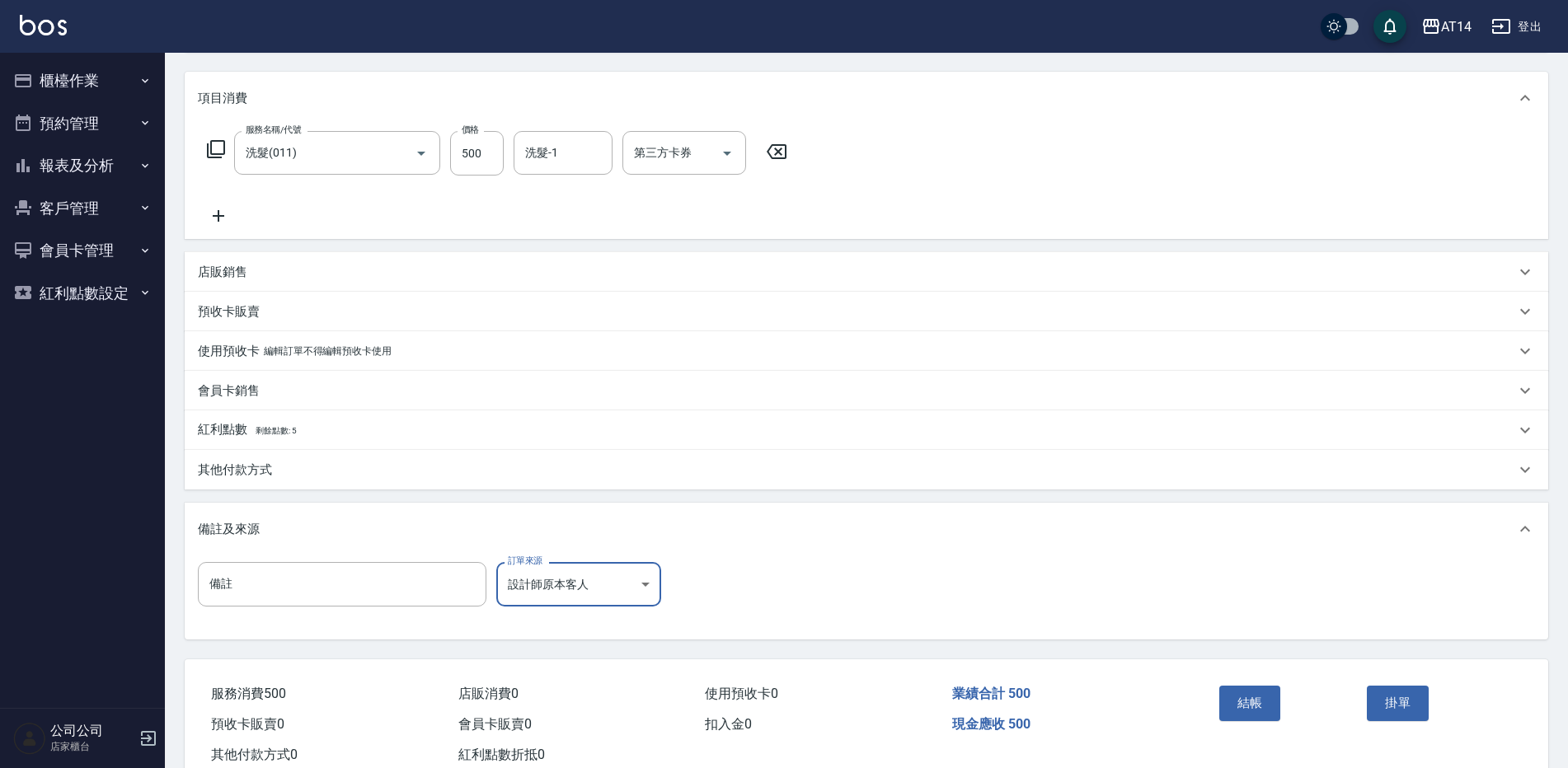
scroll to position [248, 0]
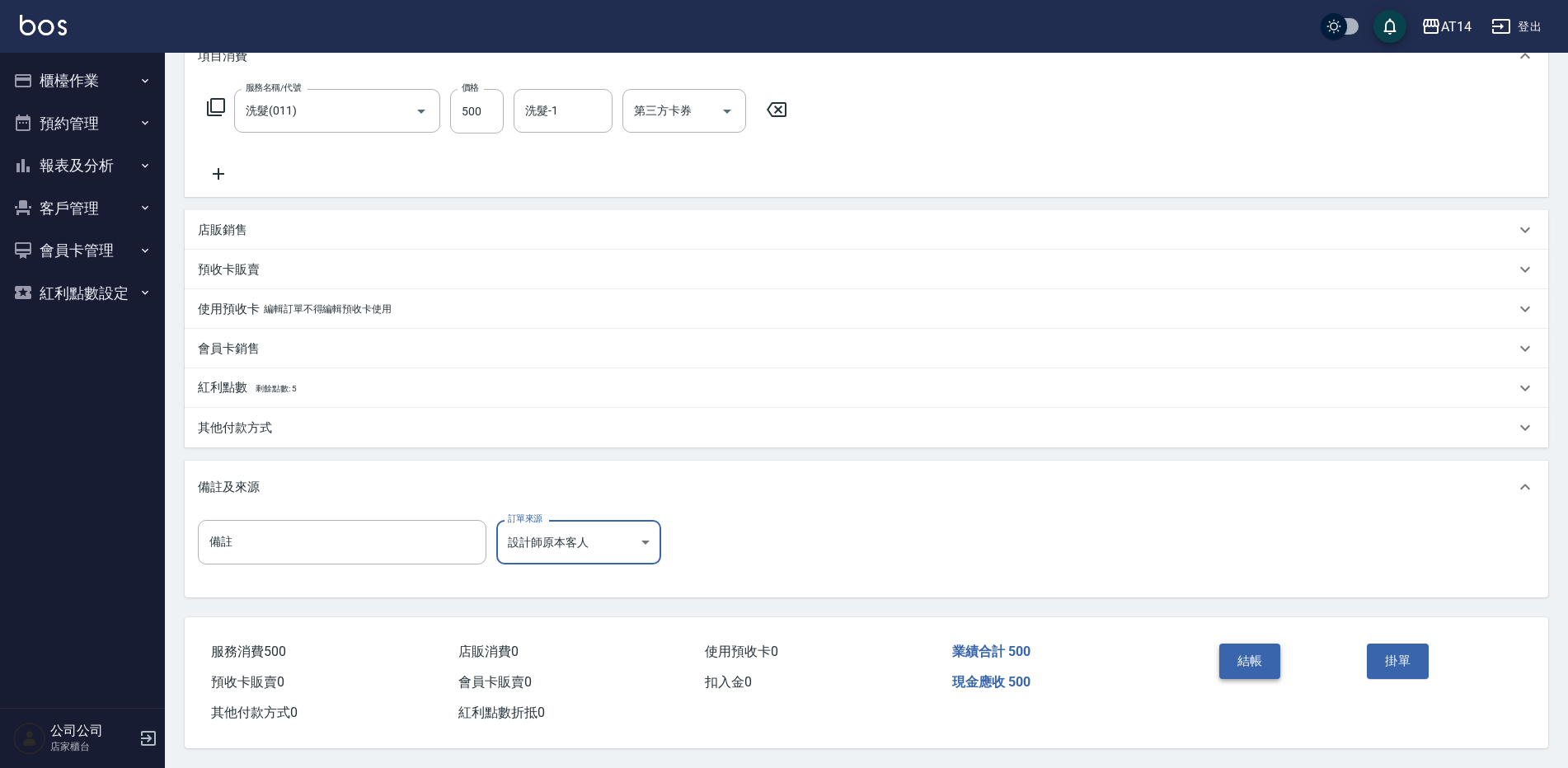
click at [1240, 647] on button "結帳" at bounding box center [1249, 661] width 62 height 35
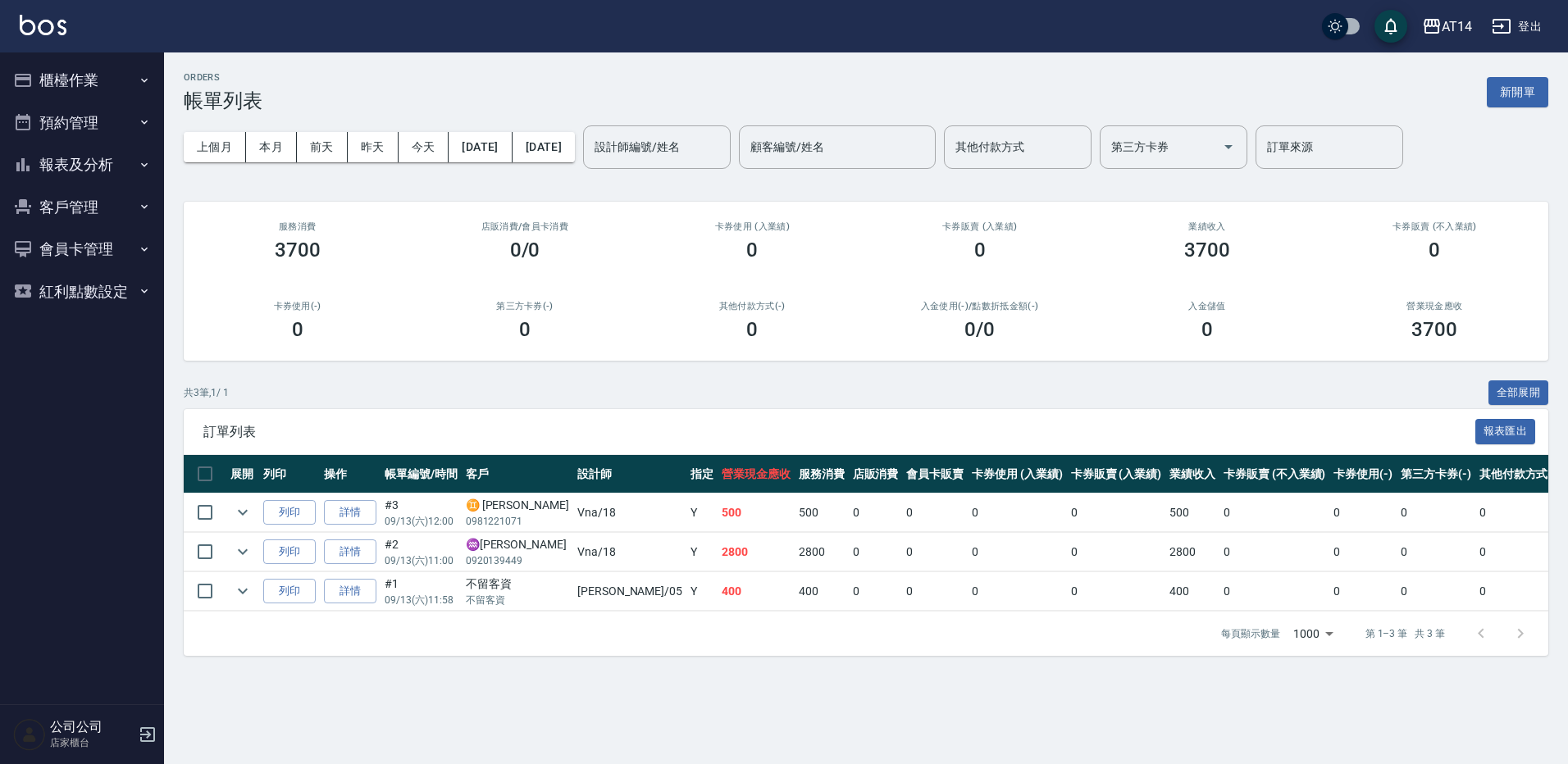
click at [115, 76] on button "櫃檯作業" at bounding box center [82, 80] width 151 height 42
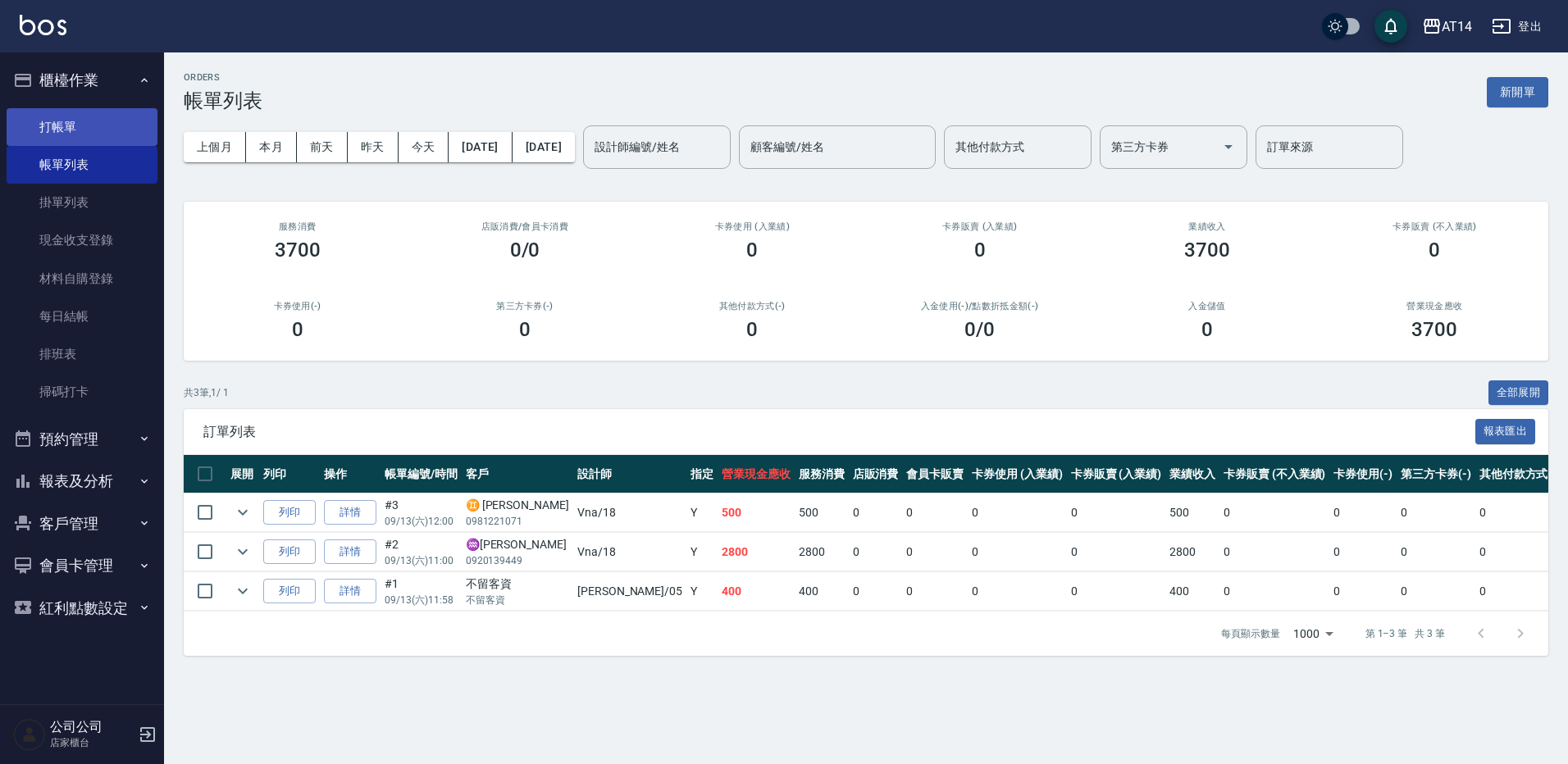
click at [99, 119] on link "打帳單" at bounding box center [82, 127] width 151 height 38
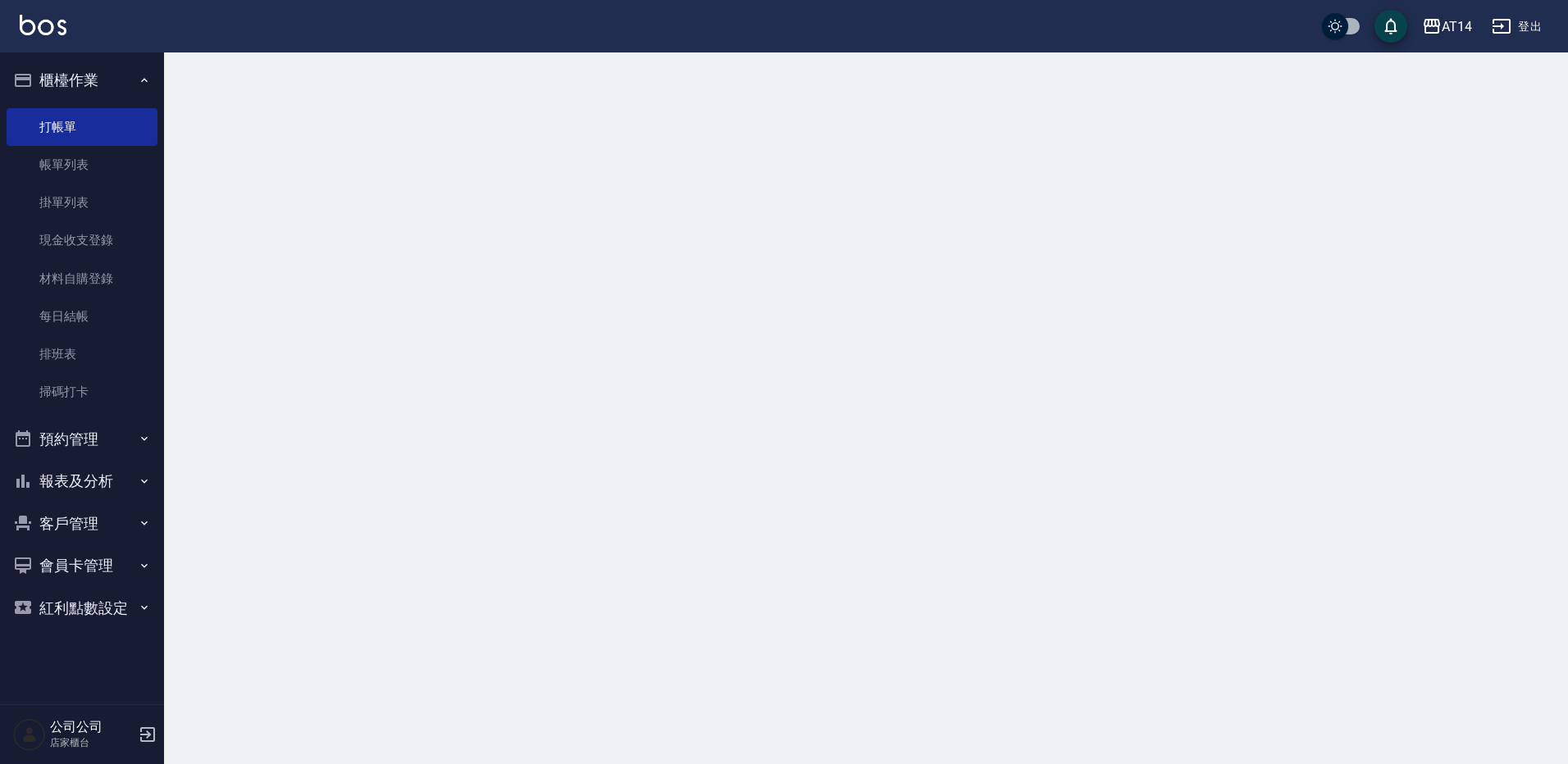
click at [121, 85] on button "櫃檯作業" at bounding box center [82, 80] width 151 height 42
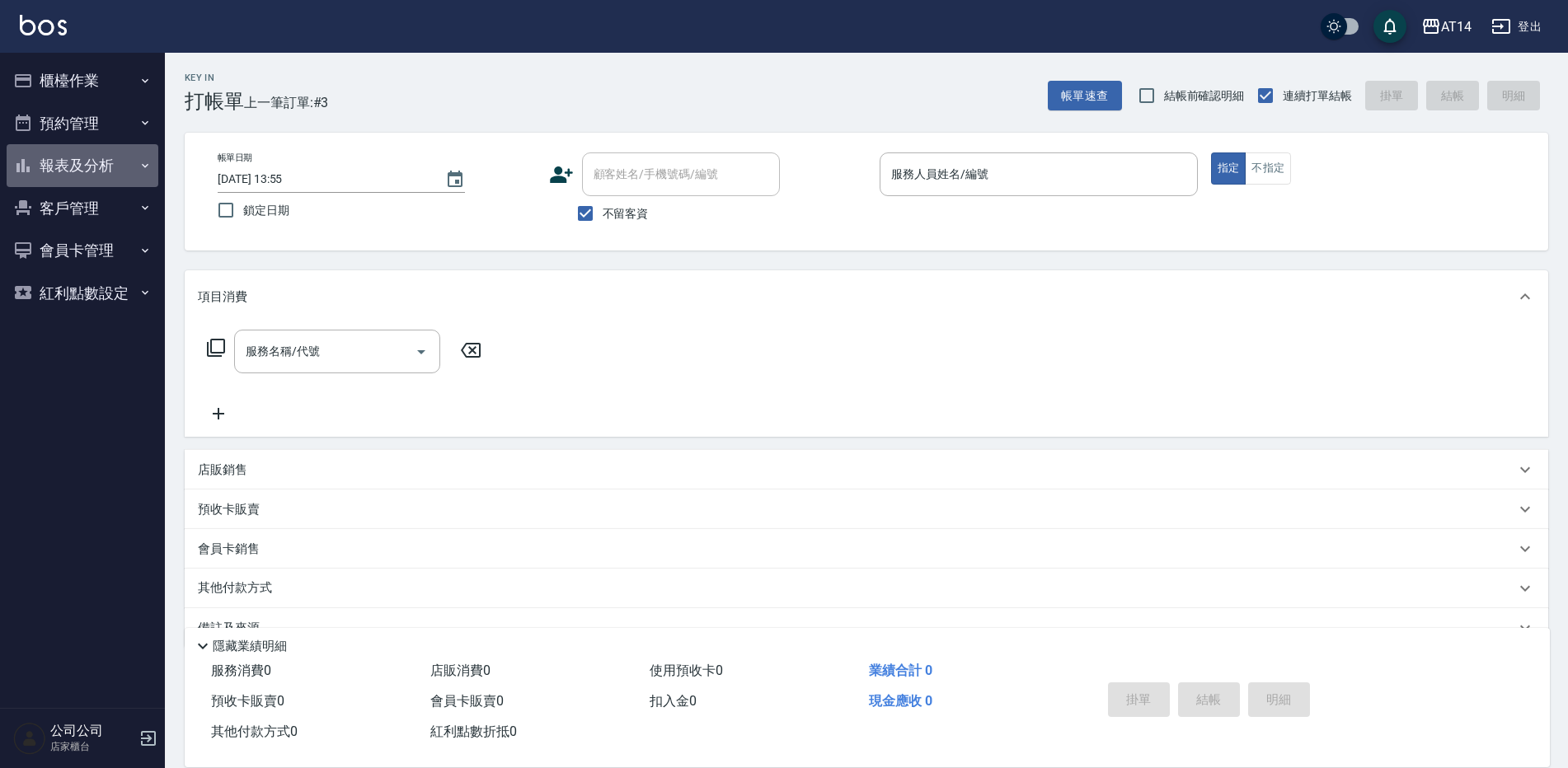
click at [104, 155] on button "報表及分析" at bounding box center [82, 166] width 152 height 42
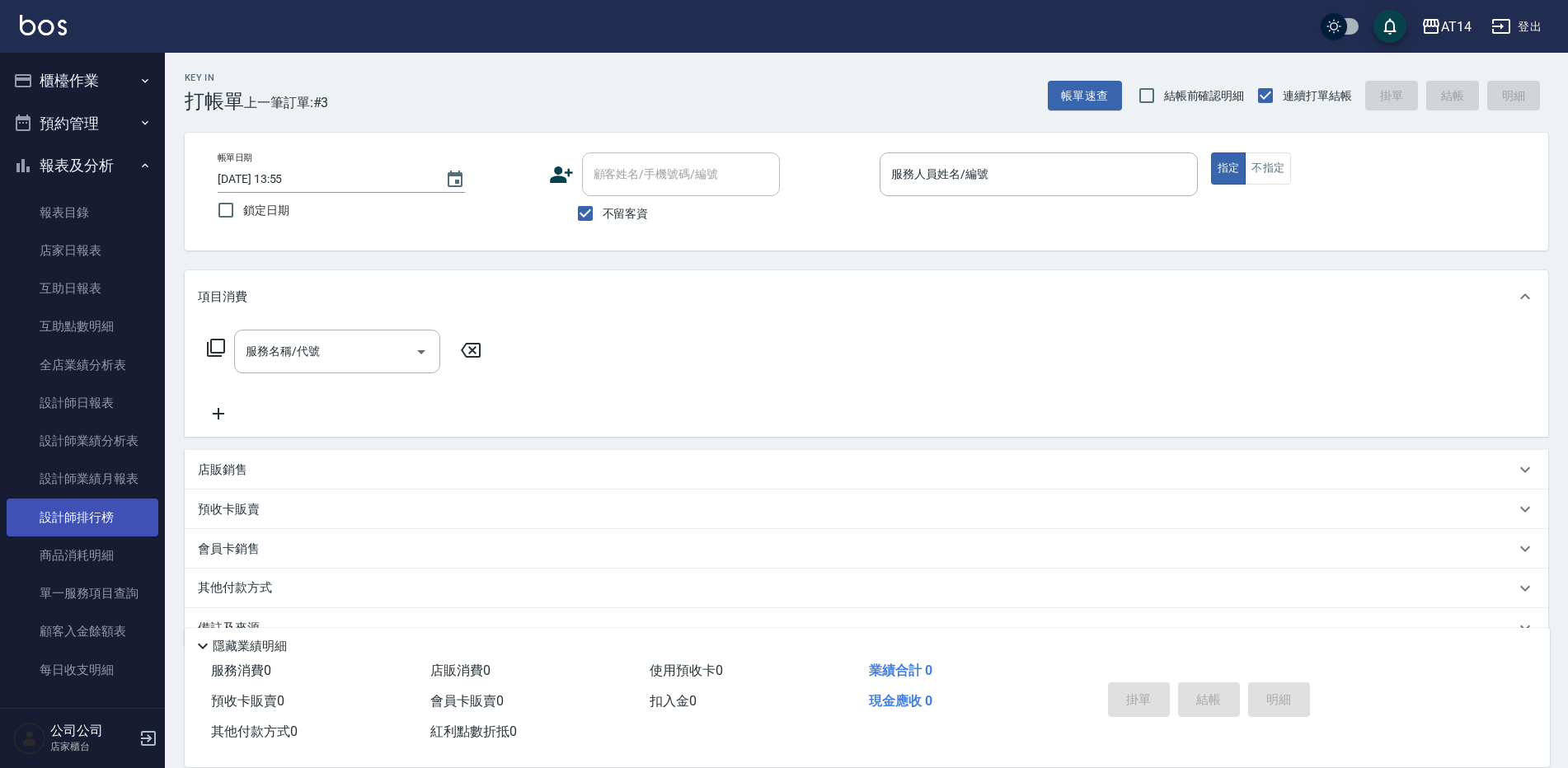
click at [123, 515] on link "設計師排行榜" at bounding box center [82, 517] width 152 height 38
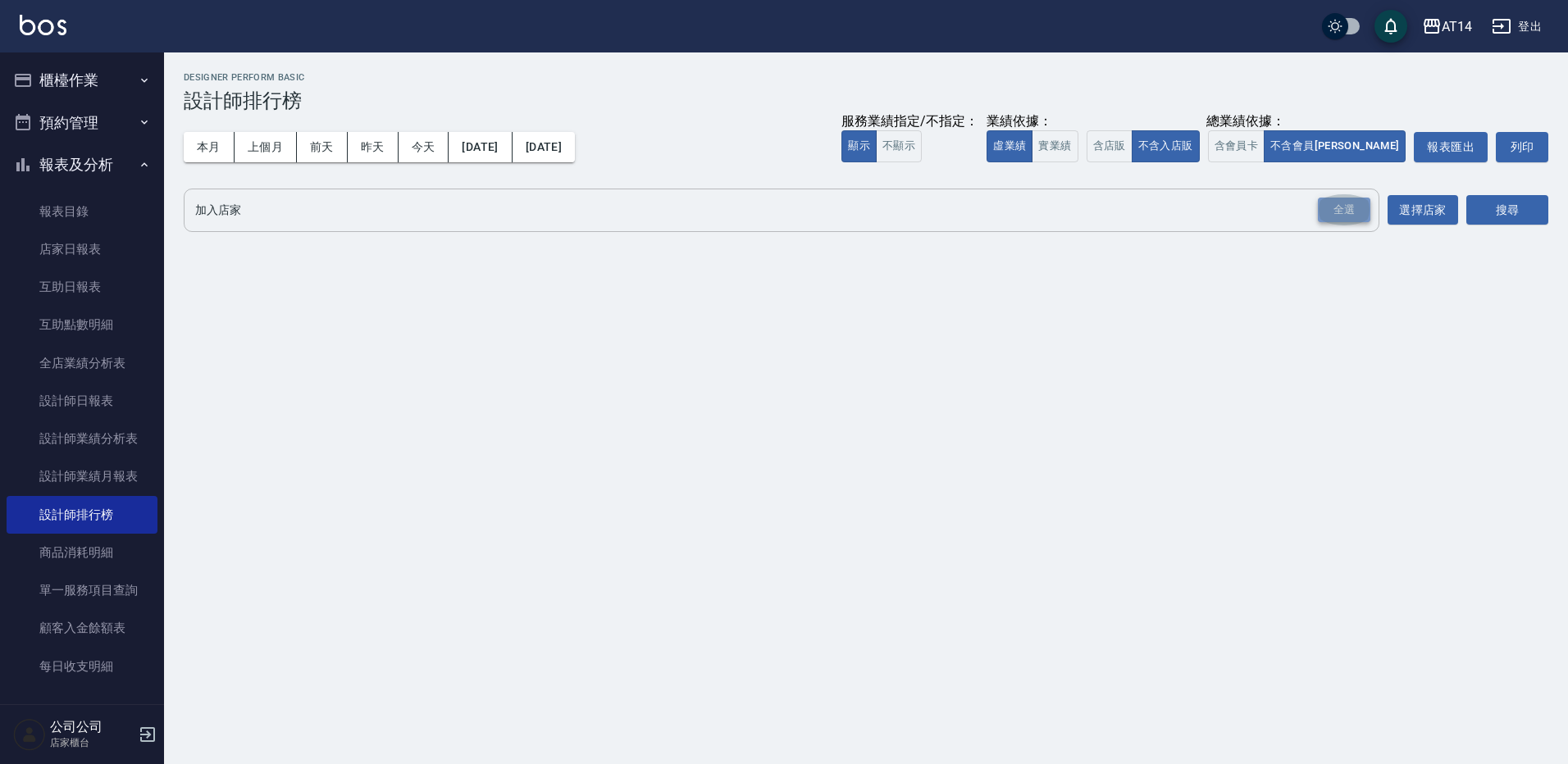
click at [1342, 203] on div "全選" at bounding box center [1344, 210] width 52 height 25
click at [1482, 199] on button "搜尋" at bounding box center [1507, 211] width 82 height 30
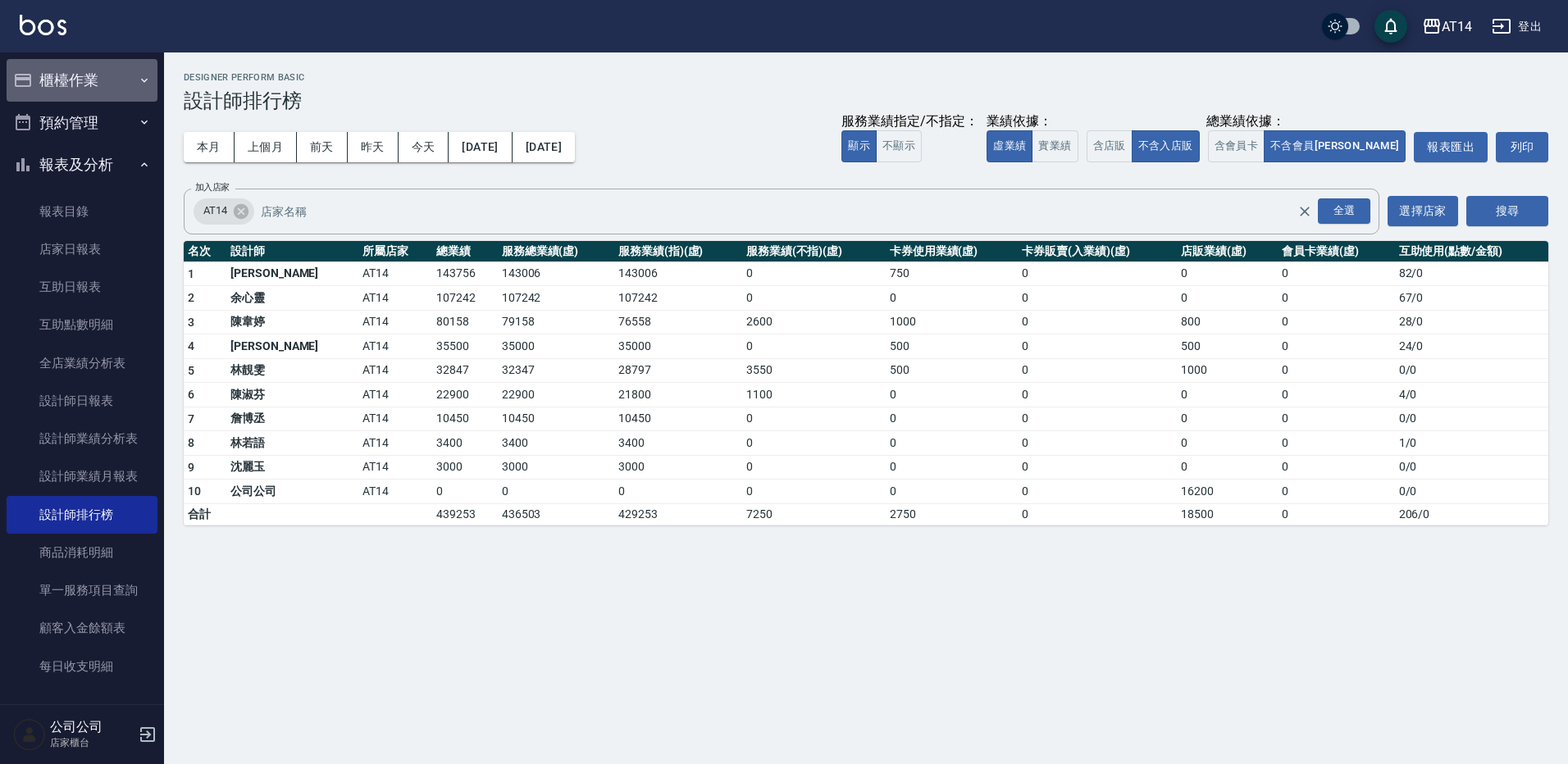
click at [130, 60] on button "櫃檯作業" at bounding box center [82, 80] width 151 height 42
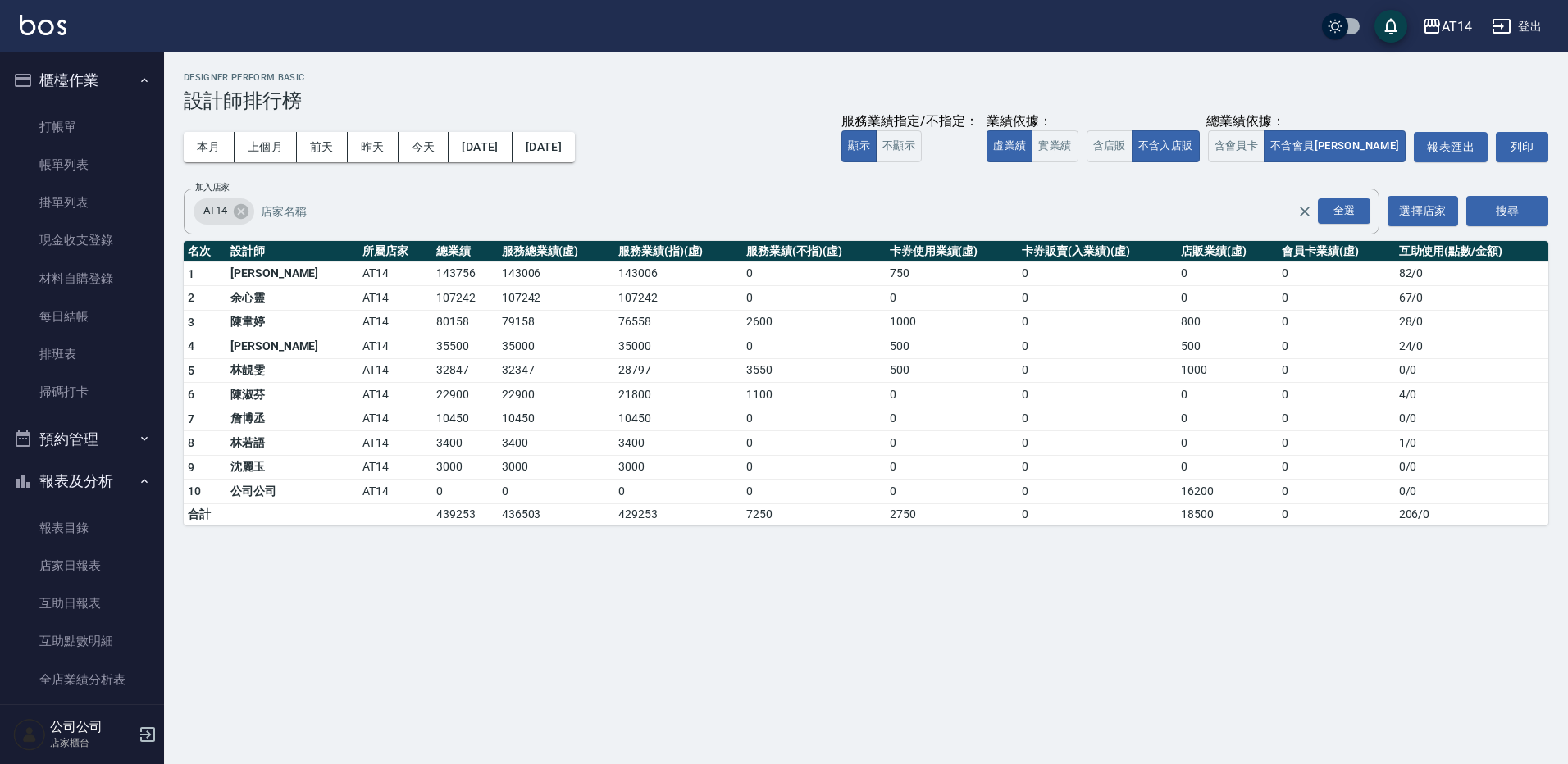
click at [117, 487] on button "報表及分析" at bounding box center [82, 481] width 151 height 42
click at [139, 72] on button "櫃檯作業" at bounding box center [82, 80] width 151 height 42
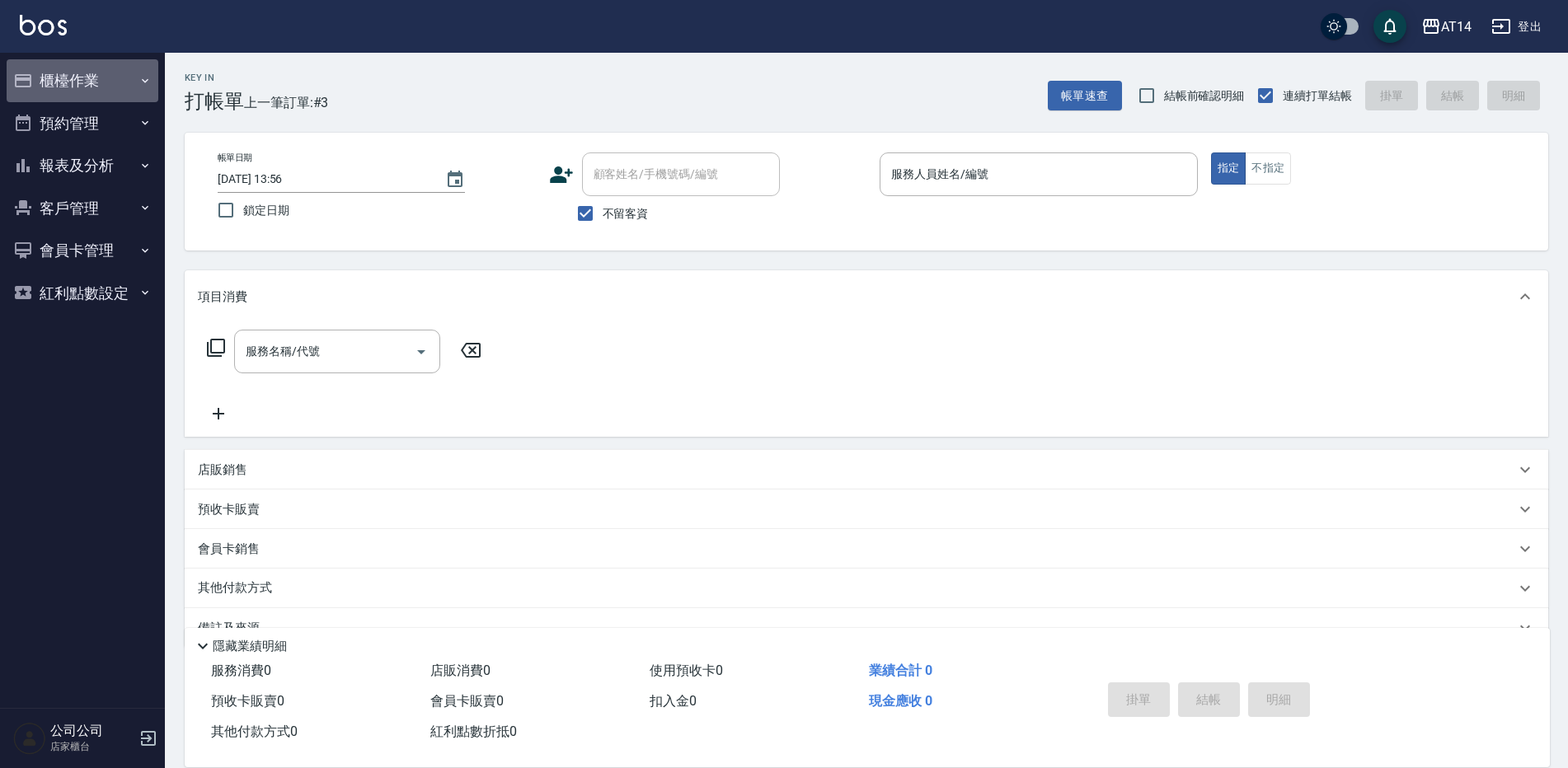
click at [130, 83] on button "櫃檯作業" at bounding box center [82, 81] width 152 height 42
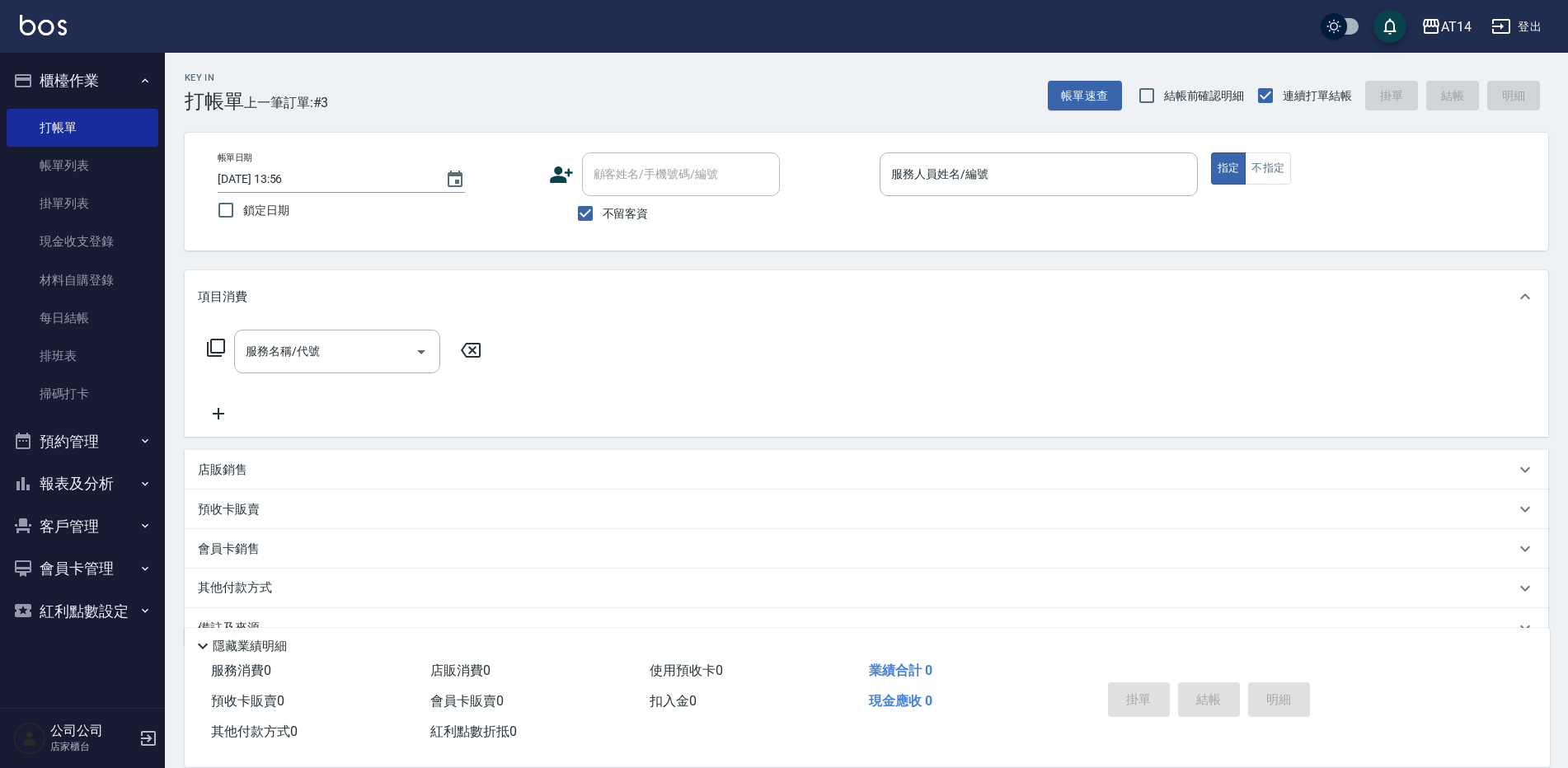
click at [130, 83] on button "櫃檯作業" at bounding box center [82, 81] width 152 height 42
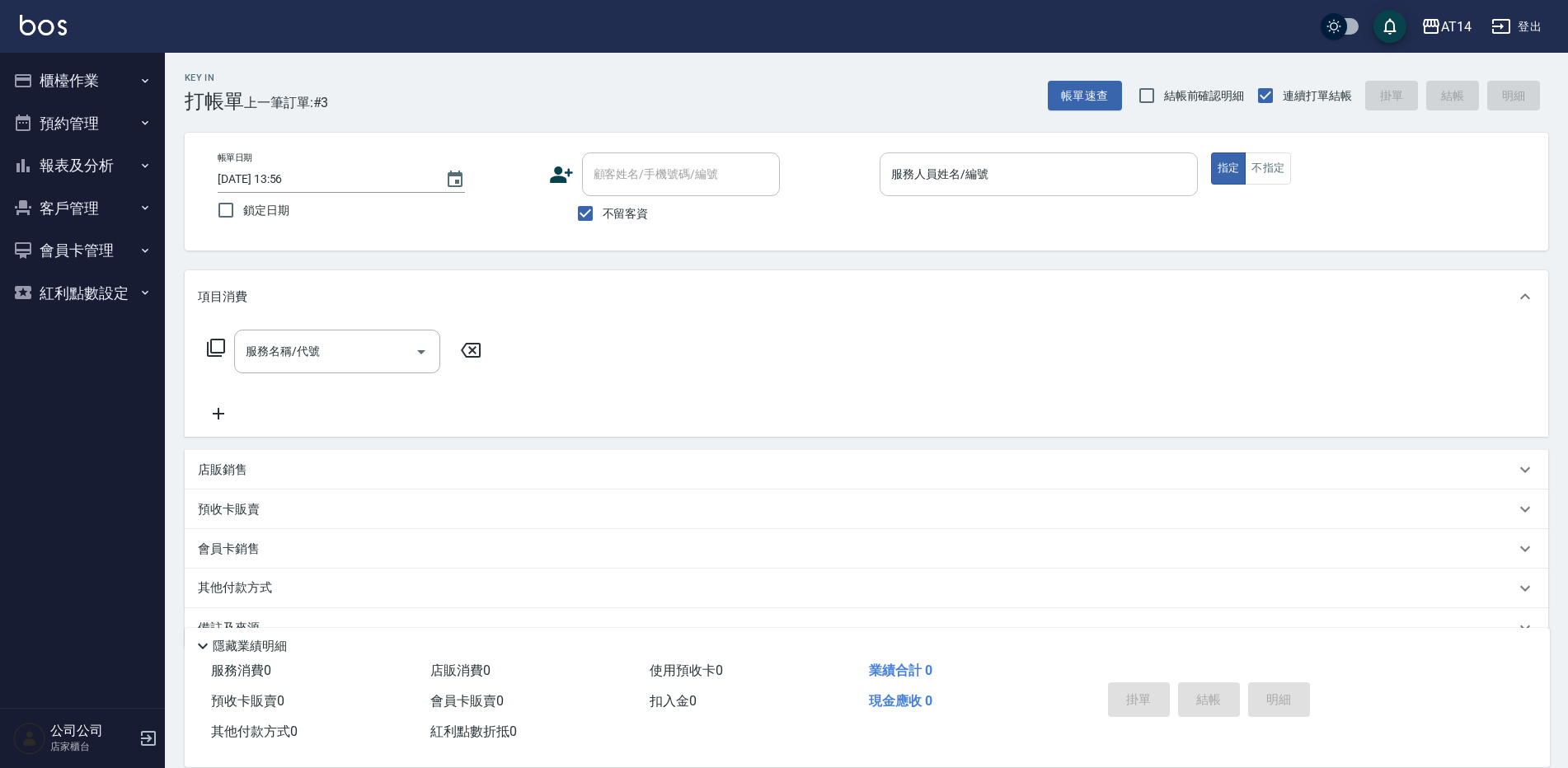
click at [958, 169] on div "服務人員姓名/編號 服務人員姓名/編號" at bounding box center [1038, 174] width 319 height 43
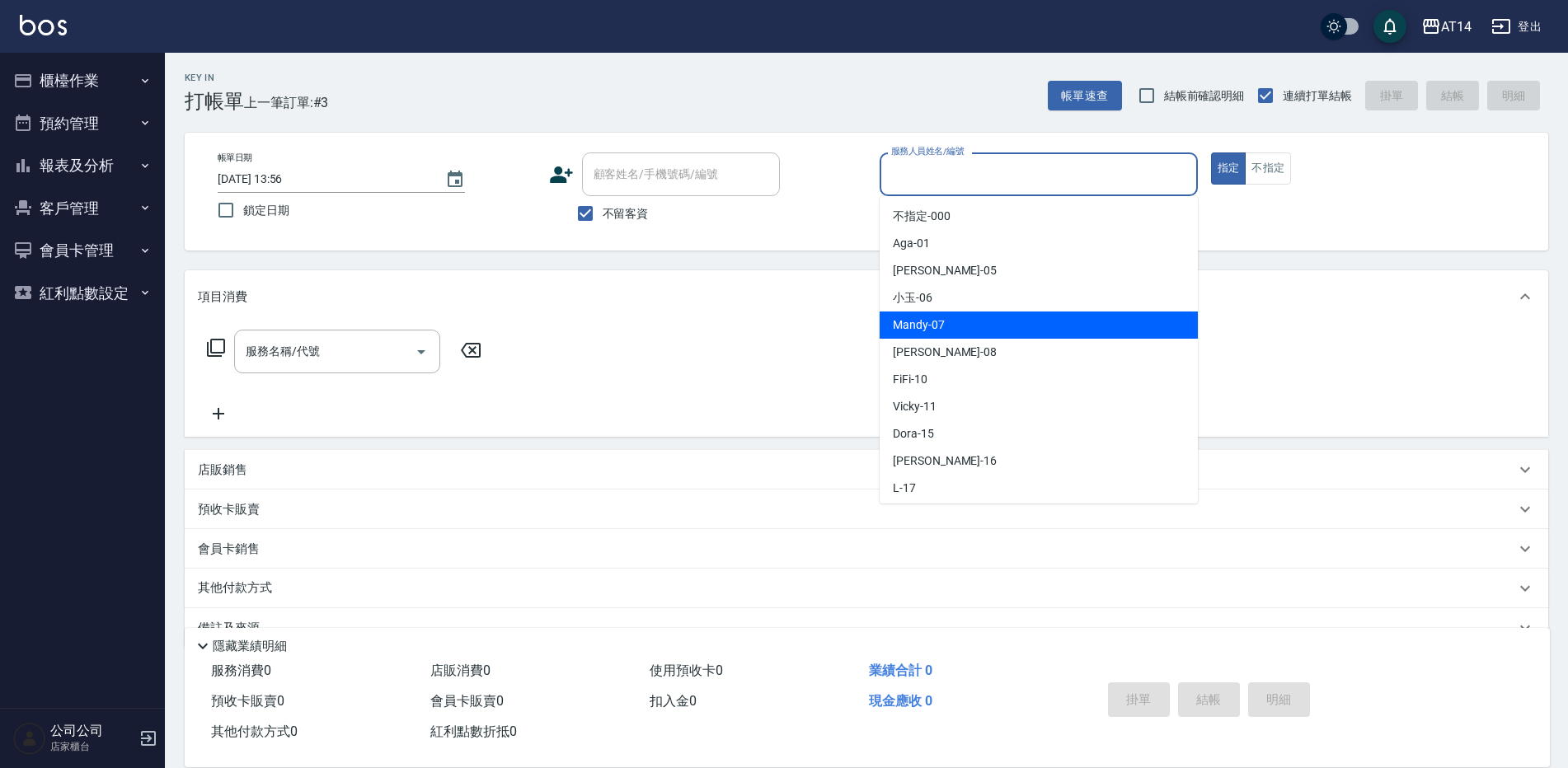
click at [901, 325] on span "Mandy -07" at bounding box center [918, 325] width 52 height 17
type input "Mandy-07"
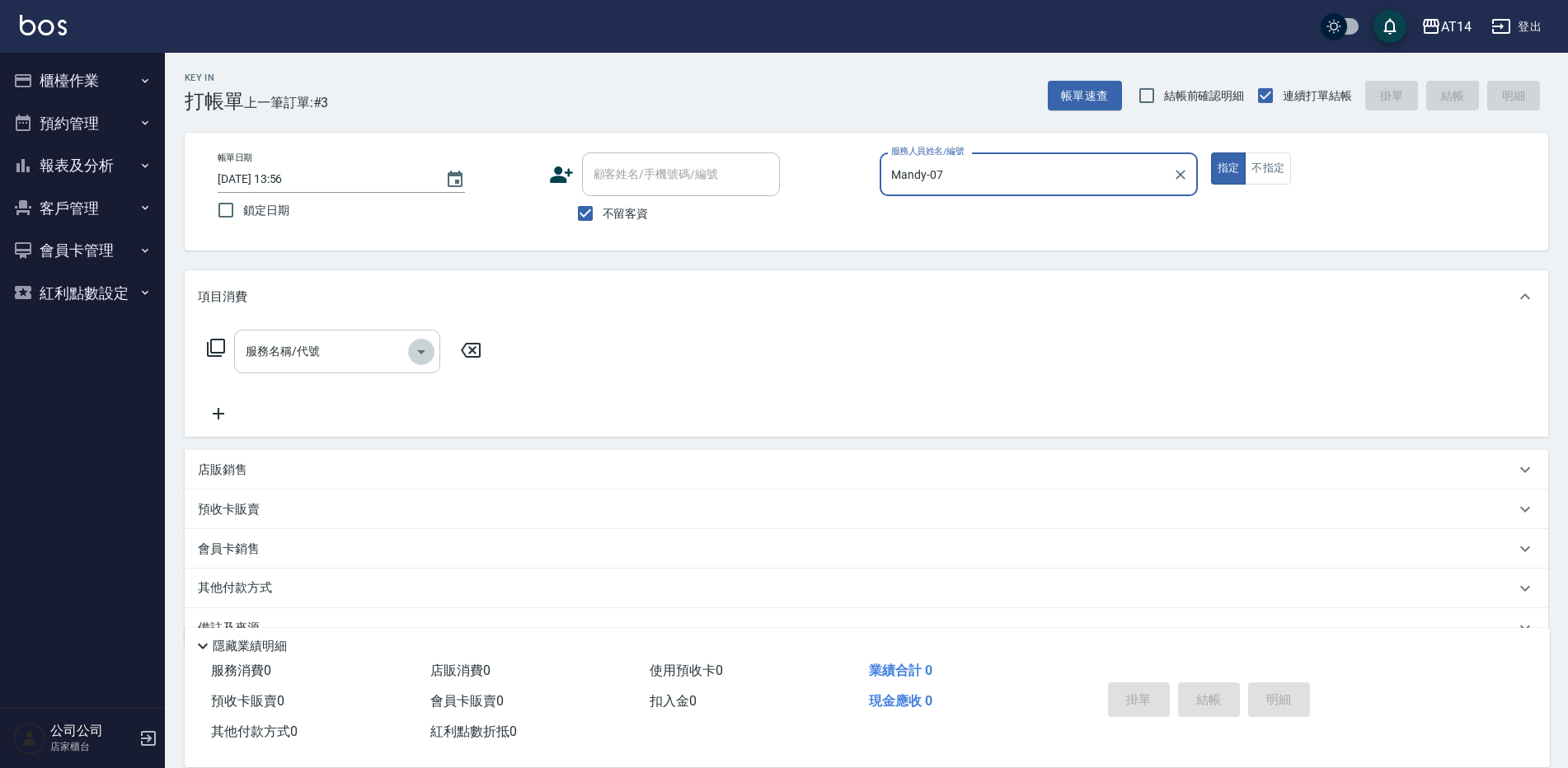
click at [419, 356] on icon "Open" at bounding box center [420, 352] width 20 height 20
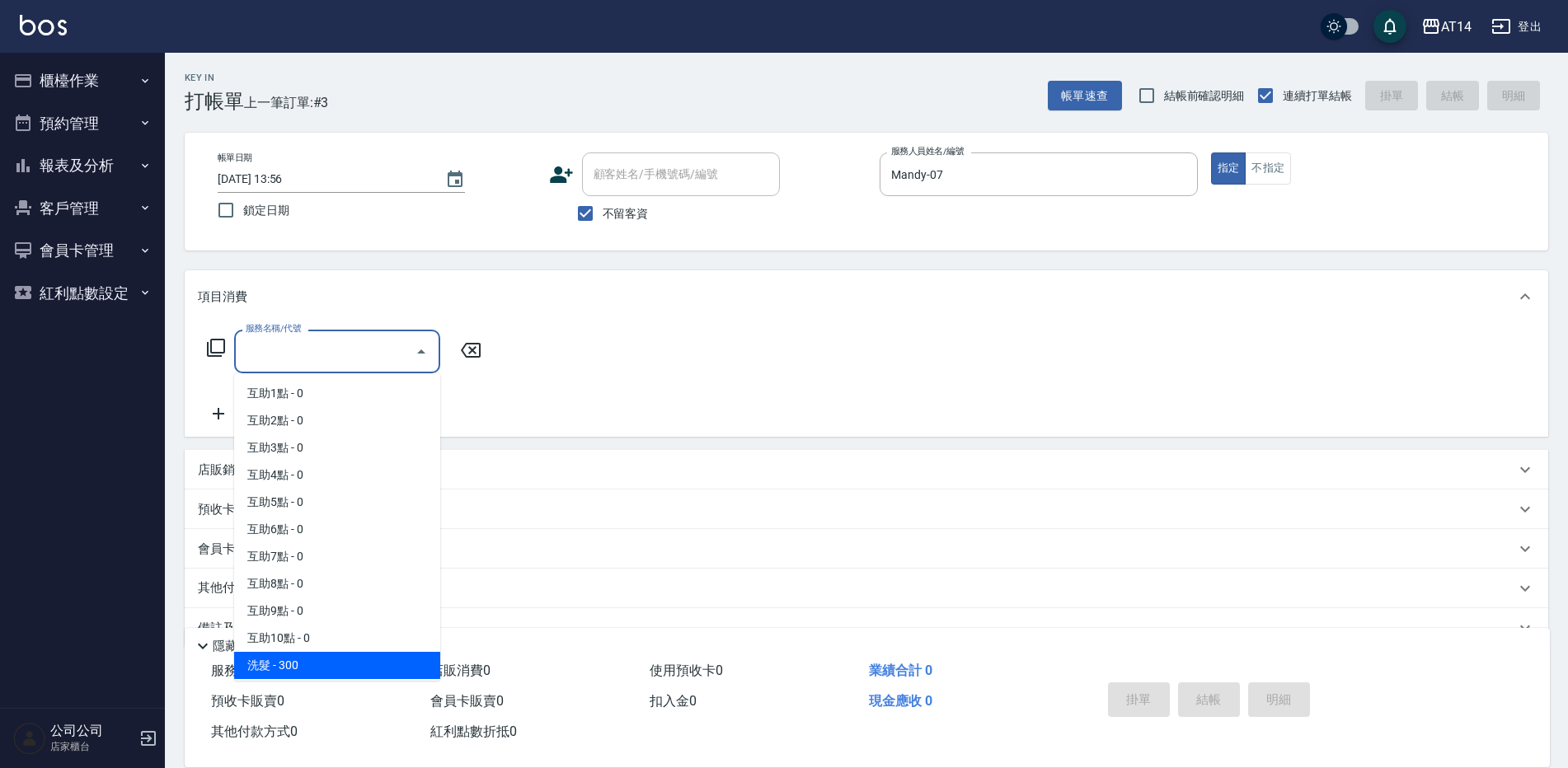
scroll to position [165, 0]
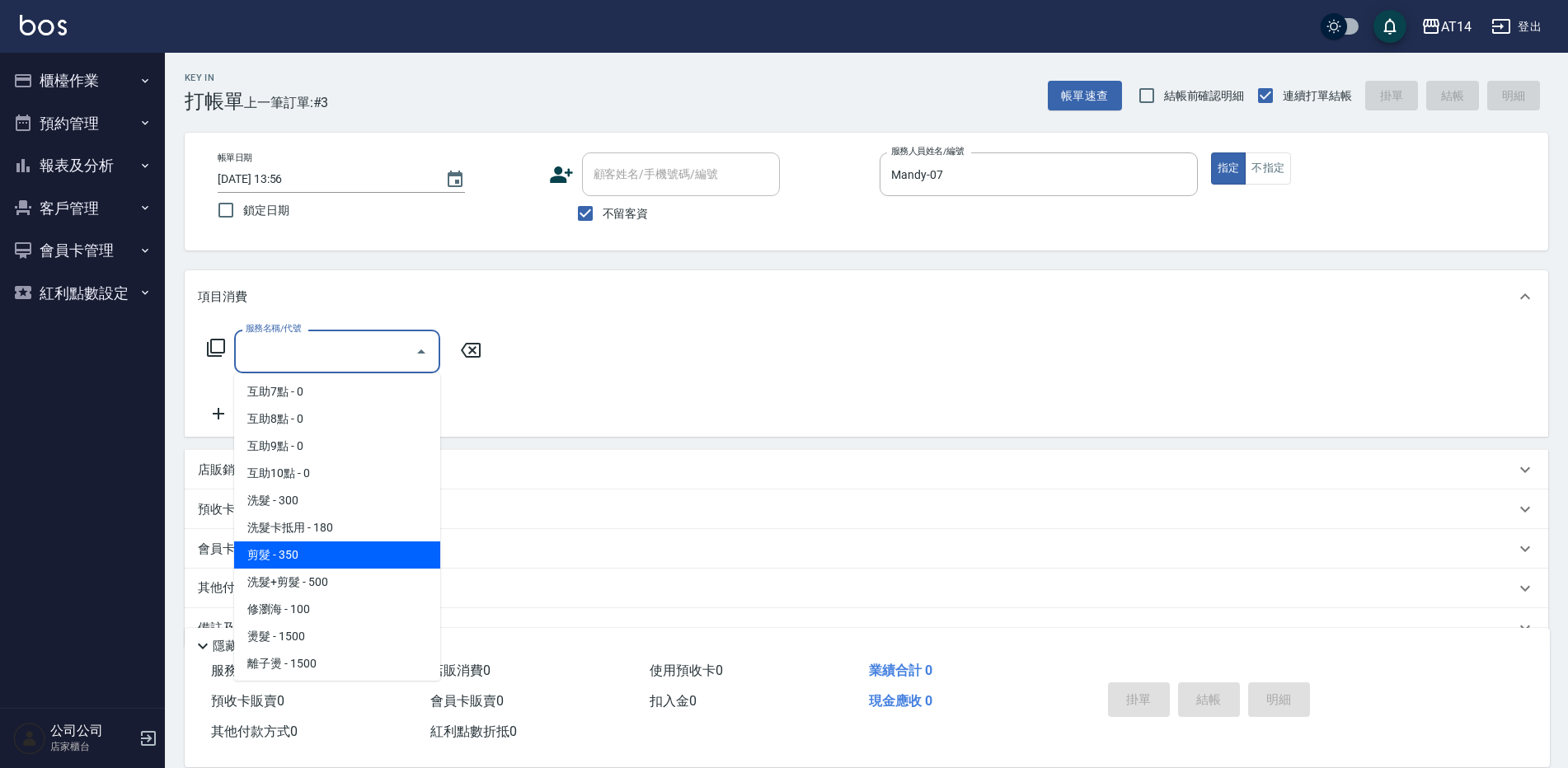
click at [285, 558] on span "剪髮 - 350" at bounding box center [337, 556] width 206 height 27
type input "剪髮(021)"
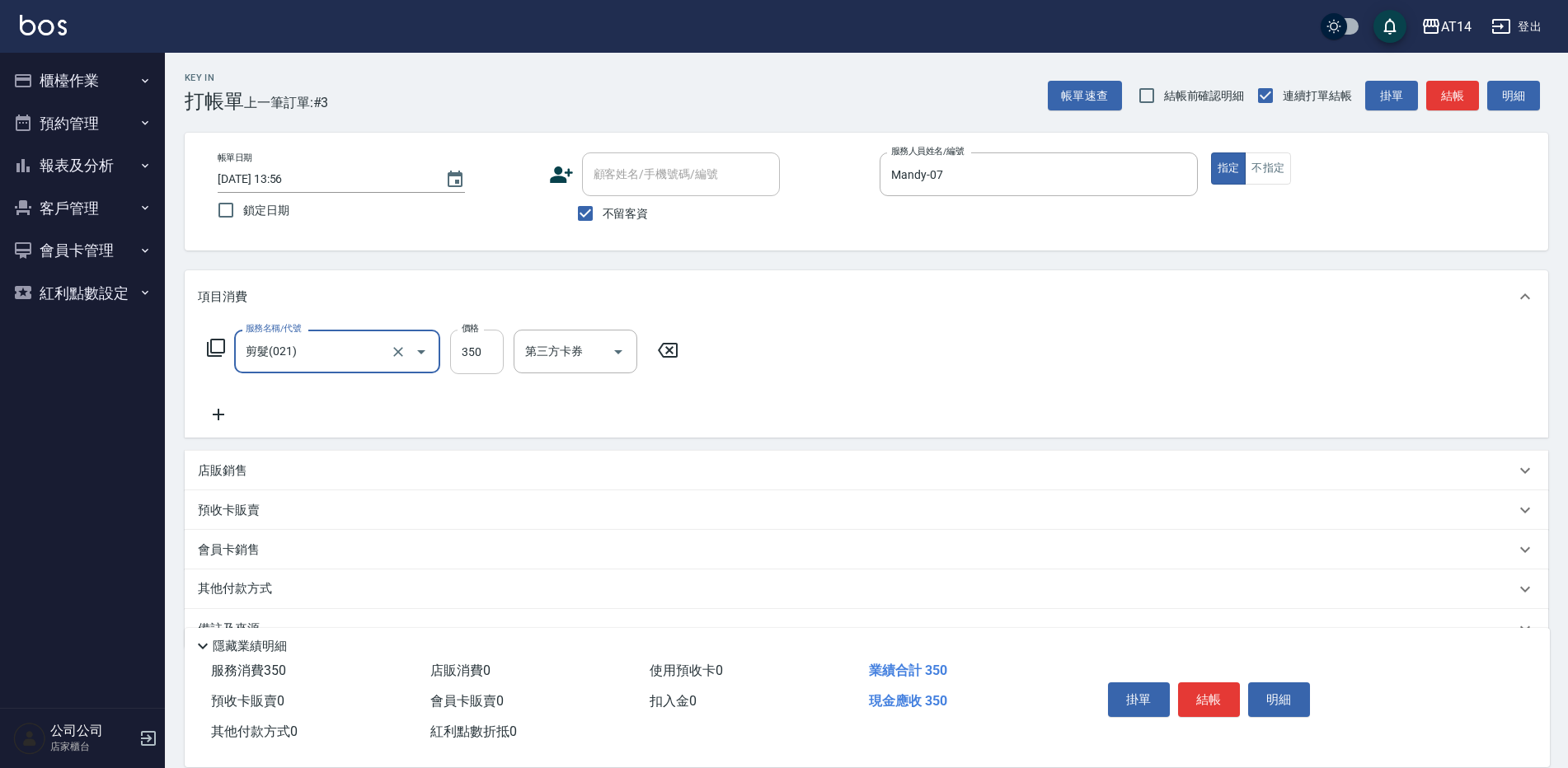
click at [474, 357] on input "350" at bounding box center [477, 352] width 54 height 44
type input "400"
click at [1189, 682] on button "結帳" at bounding box center [1209, 699] width 62 height 35
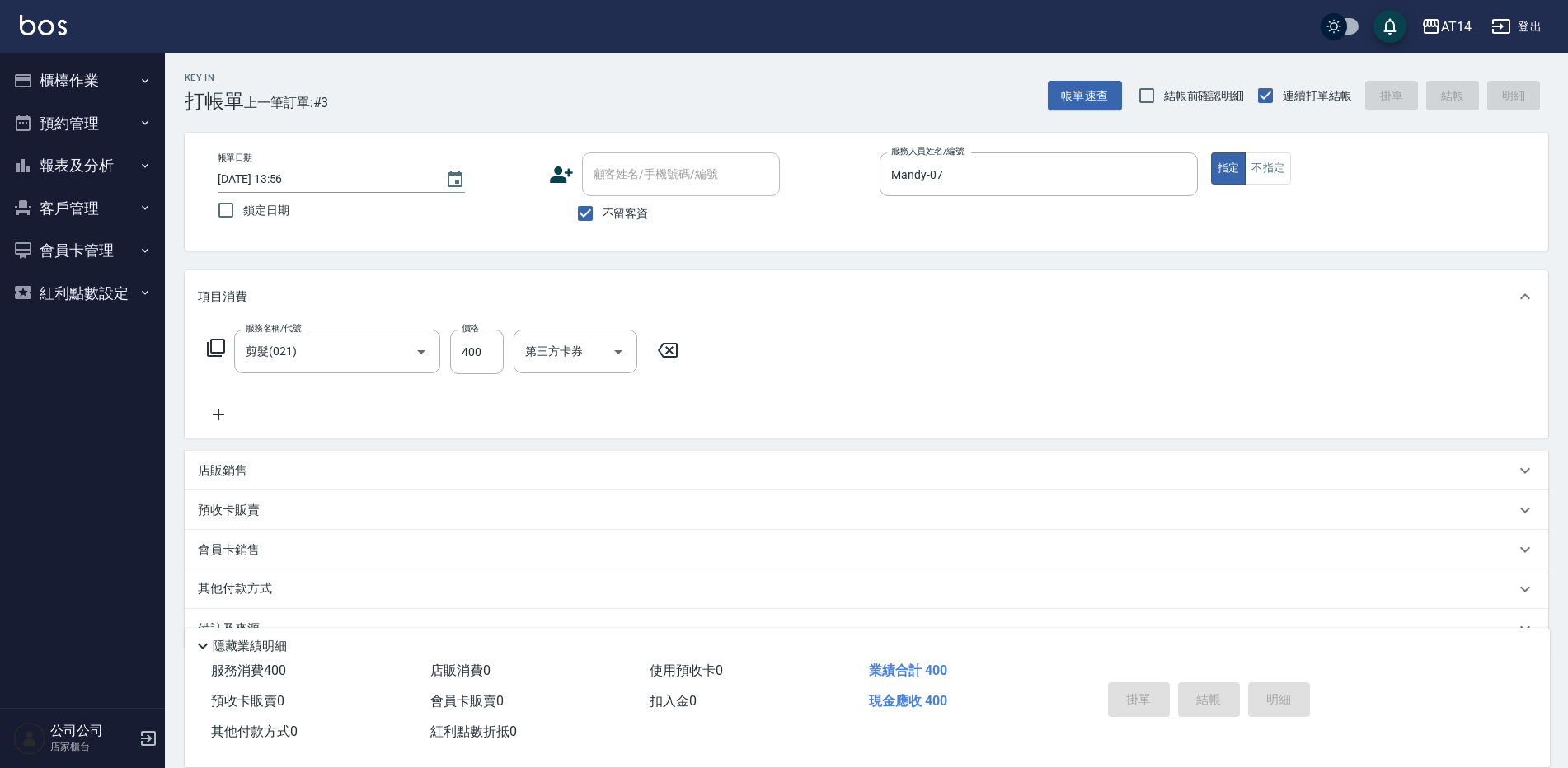
type input "[DATE] 13:57"
click at [37, 164] on button "報表及分析" at bounding box center [82, 166] width 152 height 42
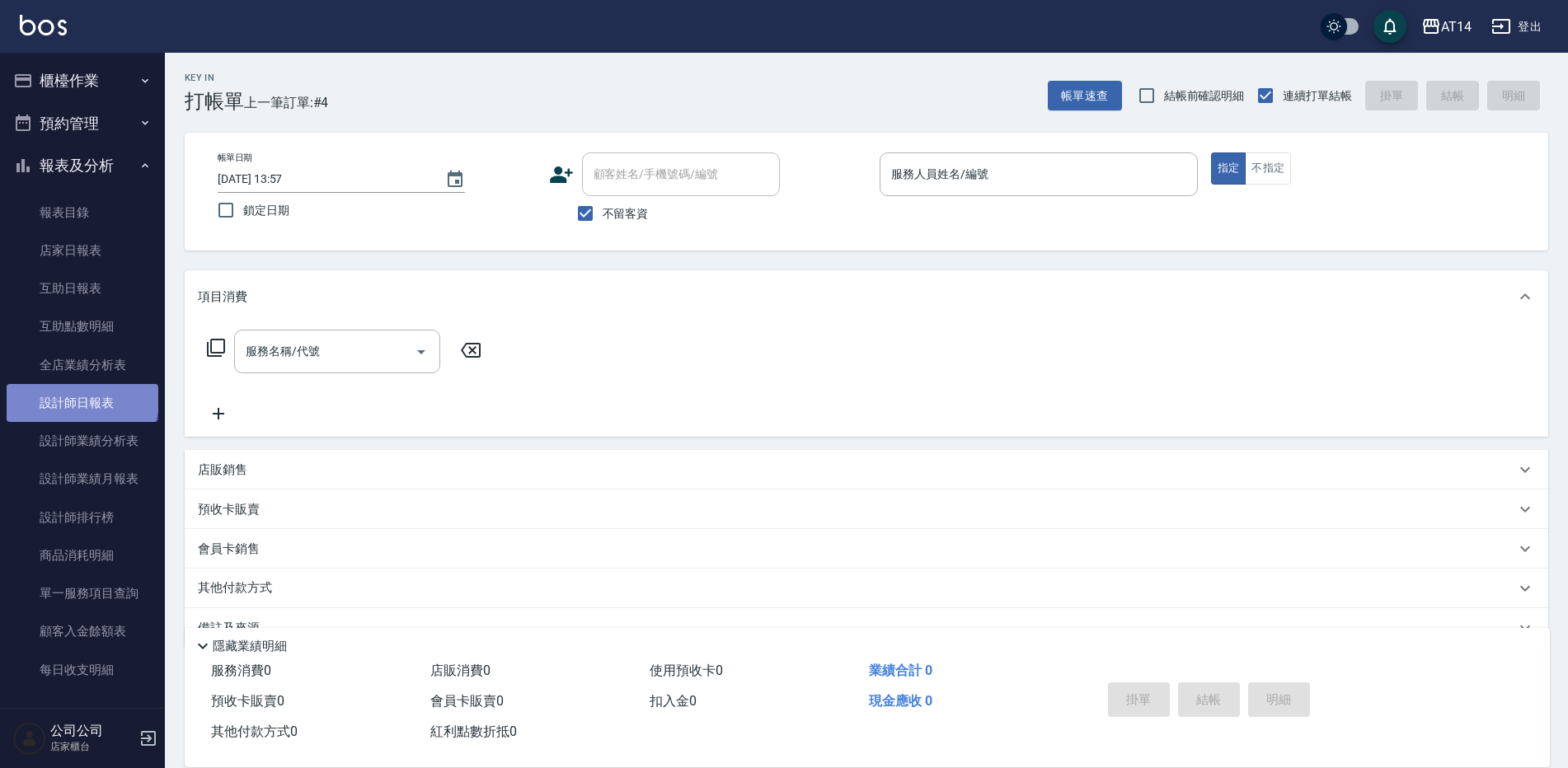
click at [81, 400] on link "設計師日報表" at bounding box center [82, 403] width 152 height 38
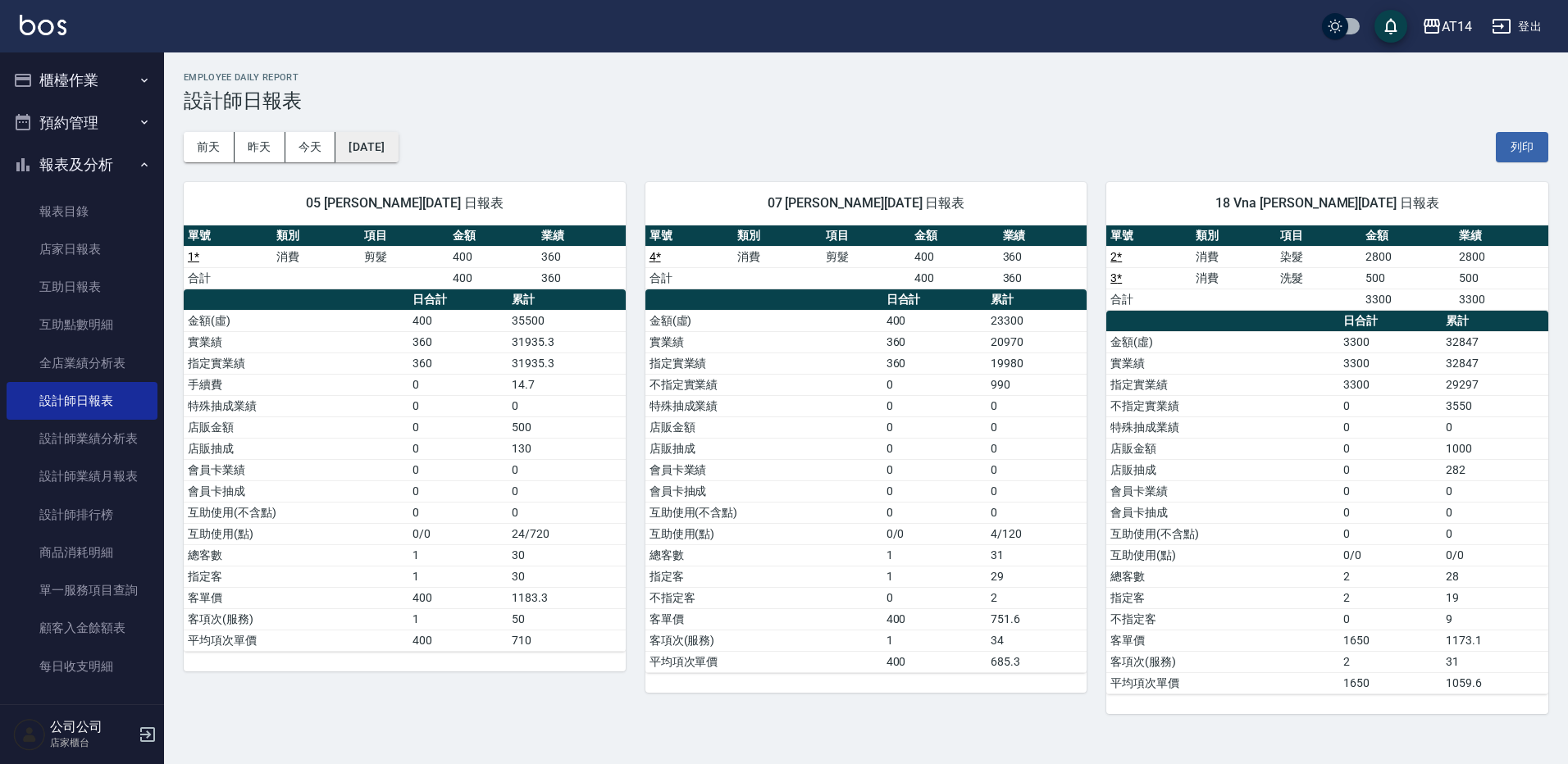
click at [397, 141] on button "[DATE]" at bounding box center [367, 147] width 63 height 30
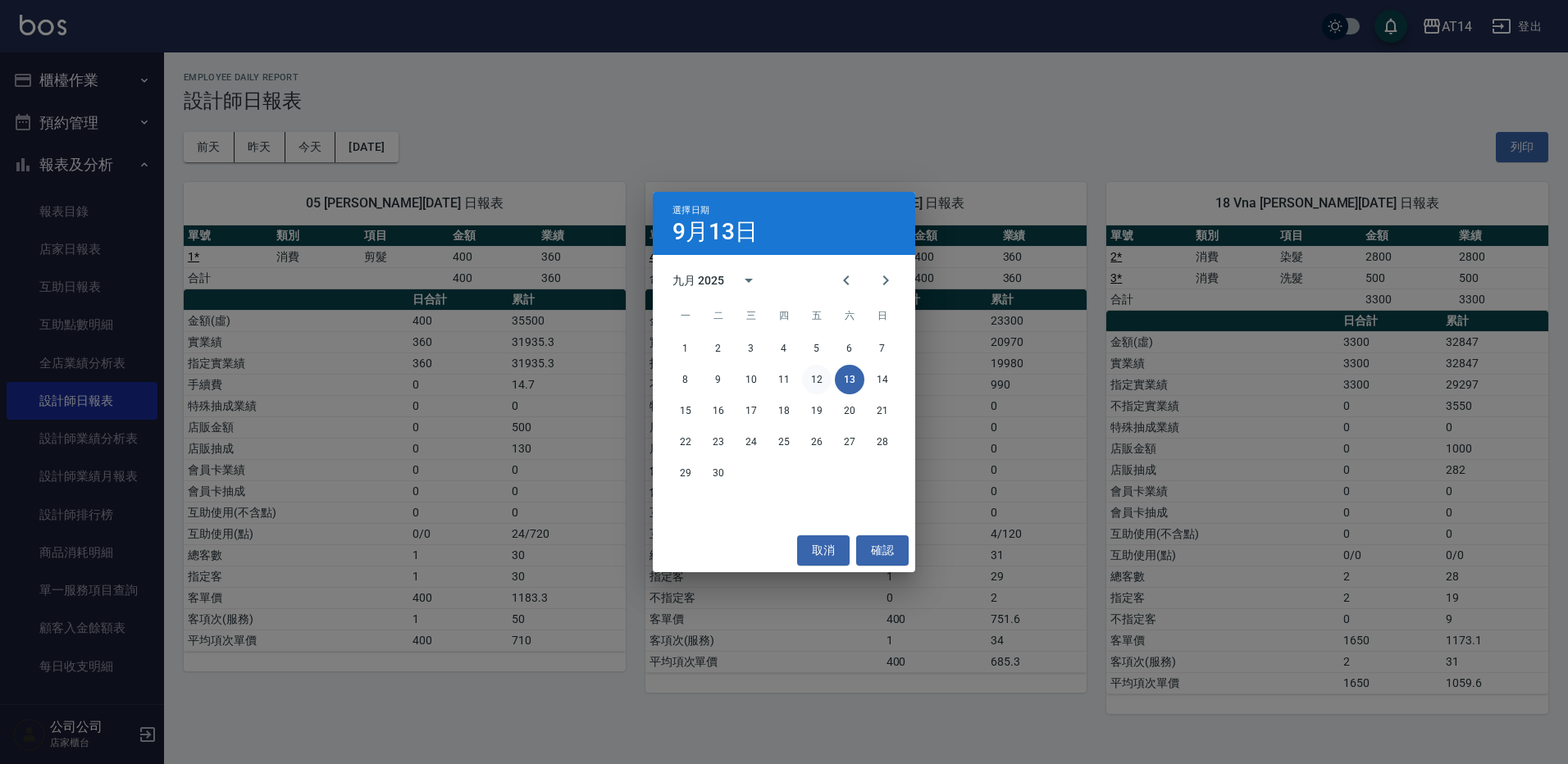
click at [817, 377] on button "12" at bounding box center [817, 379] width 30 height 30
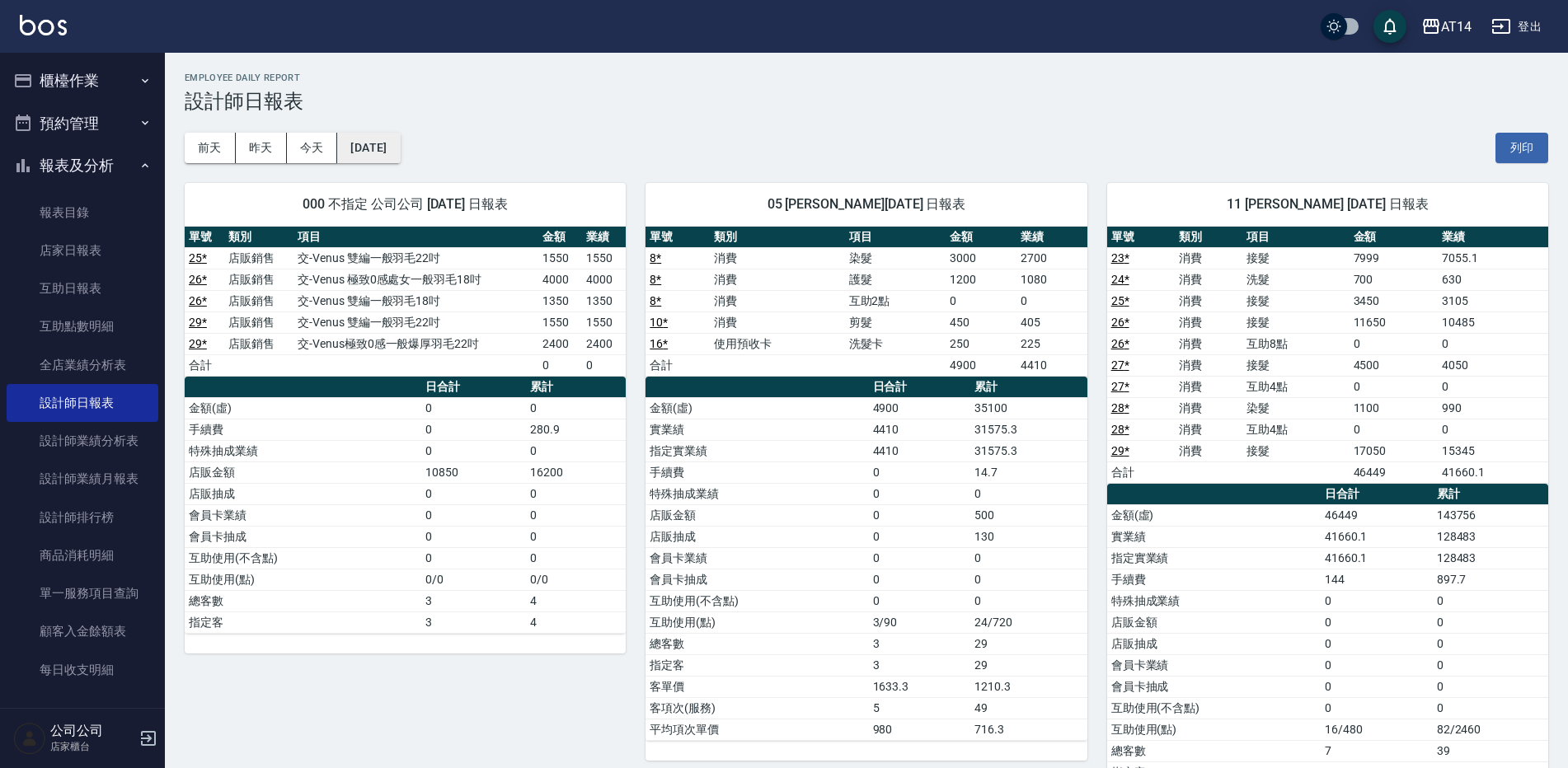
click at [400, 150] on button "[DATE]" at bounding box center [369, 148] width 63 height 31
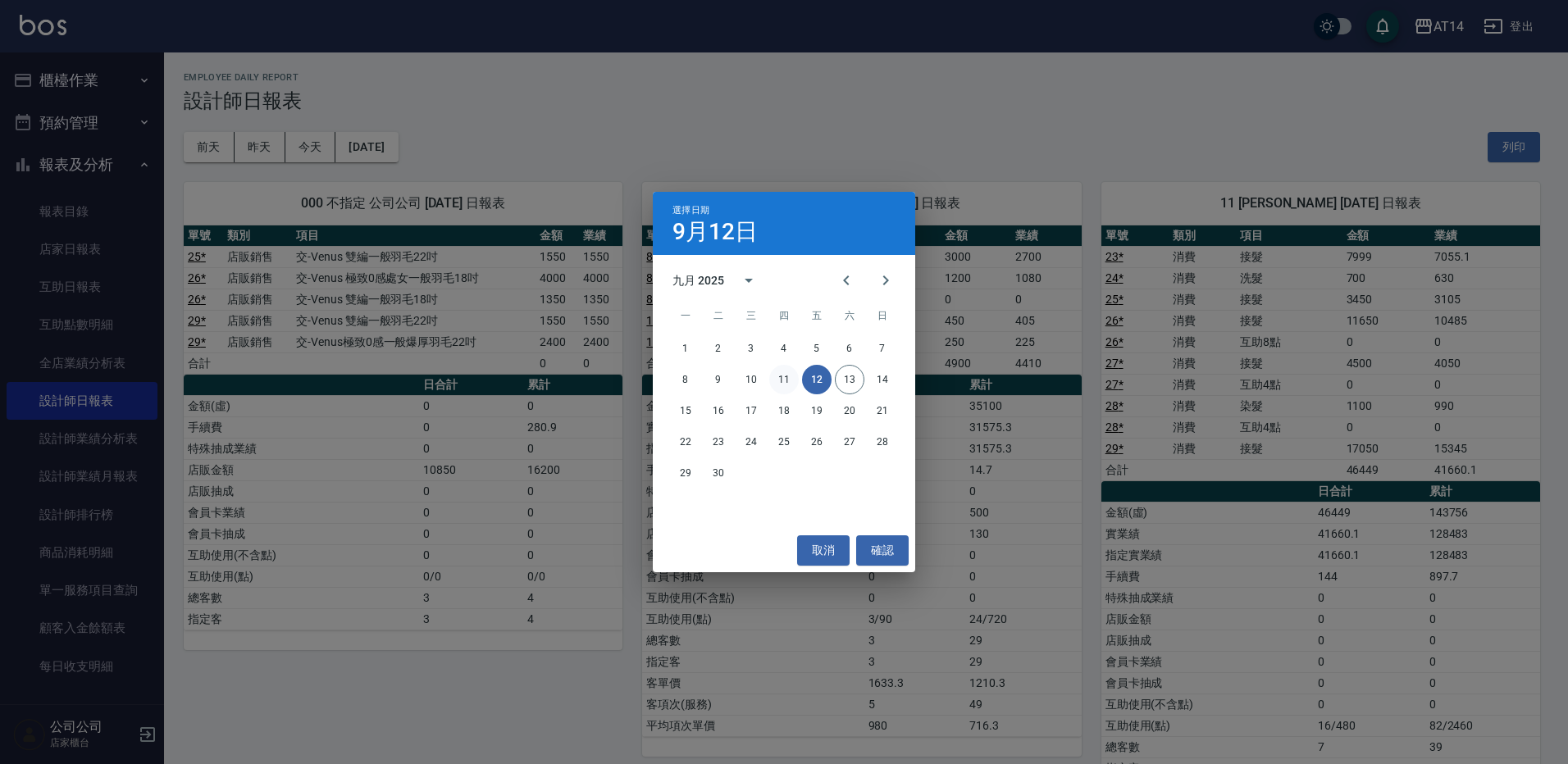
click at [780, 374] on button "11" at bounding box center [784, 379] width 30 height 30
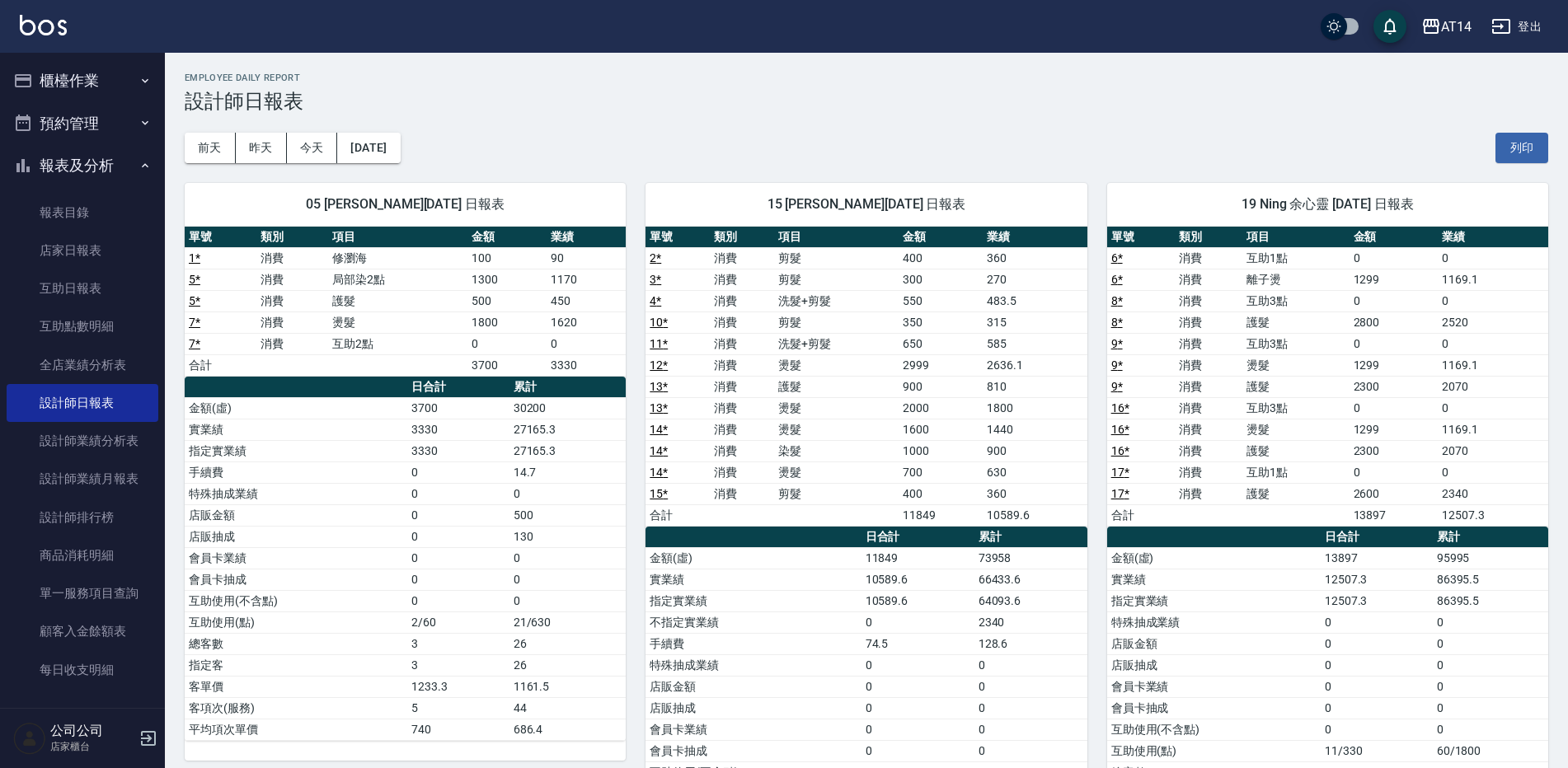
click at [59, 82] on button "櫃檯作業" at bounding box center [82, 81] width 152 height 42
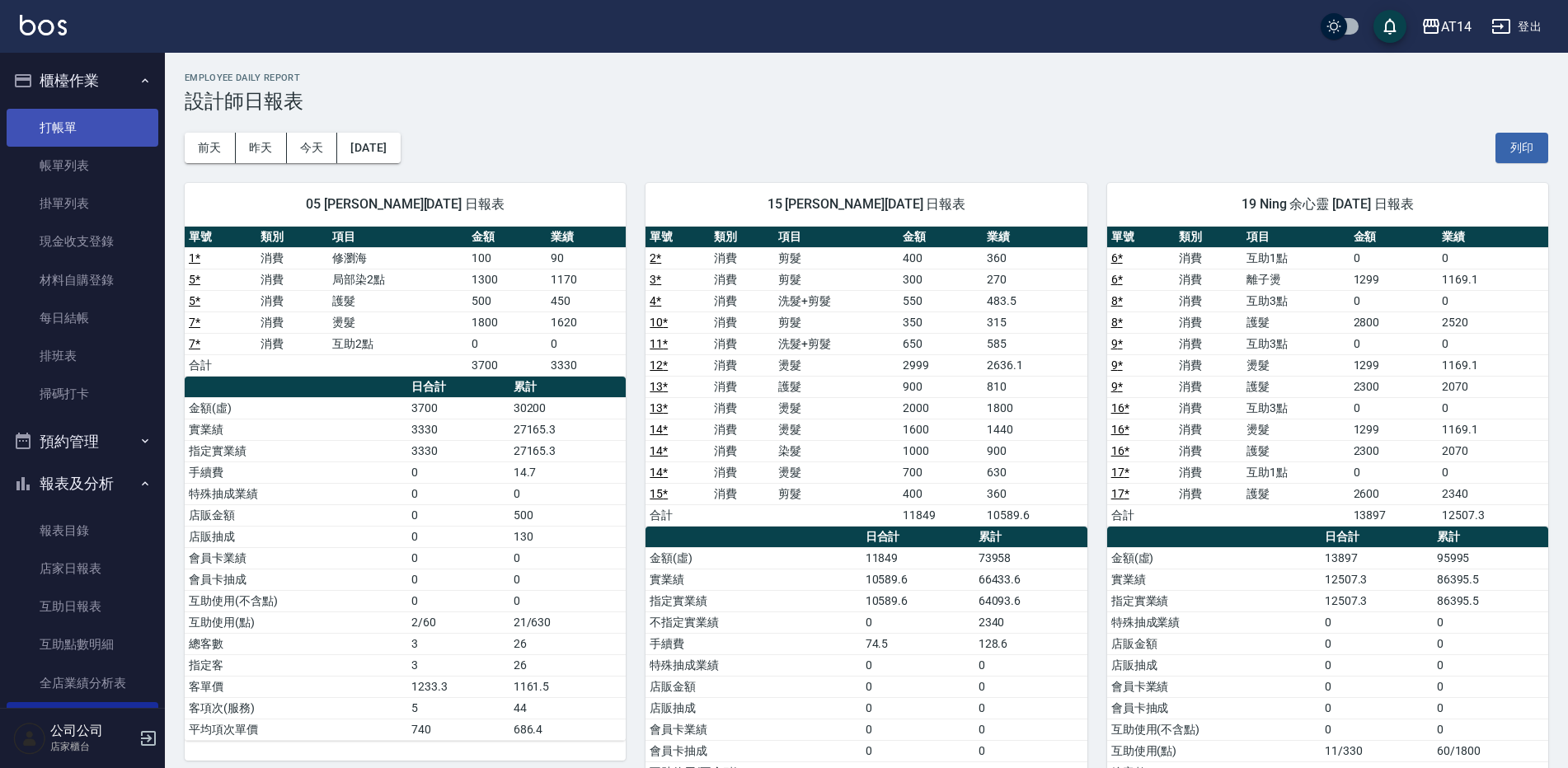
click at [61, 121] on link "打帳單" at bounding box center [82, 127] width 152 height 38
